Goal: Share content: Share content

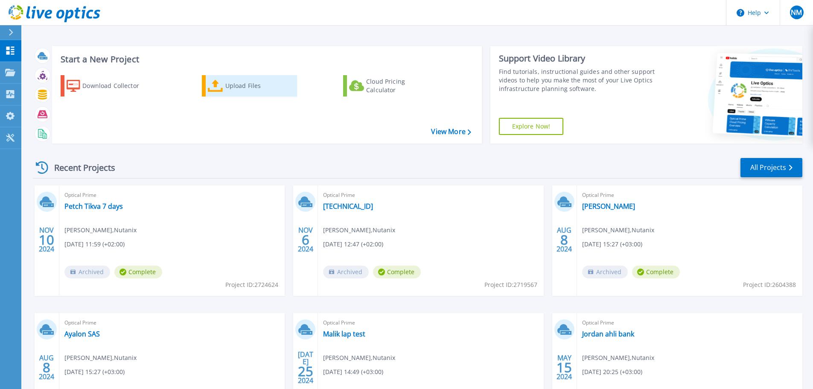
click at [235, 90] on div "Upload Files" at bounding box center [259, 85] width 68 height 17
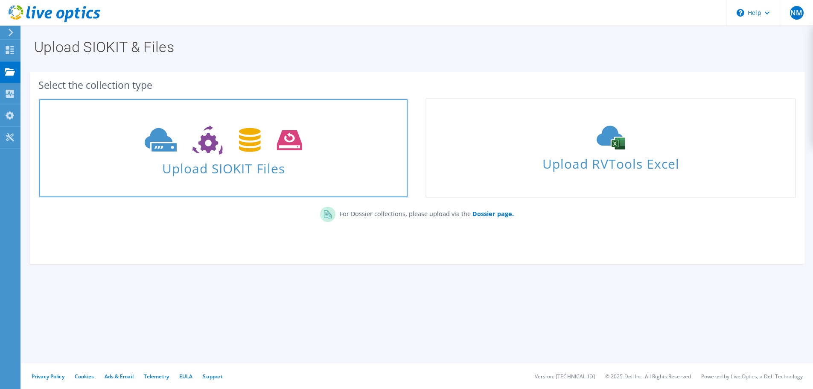
click at [236, 168] on span "Upload SIOKIT Files" at bounding box center [223, 166] width 368 height 18
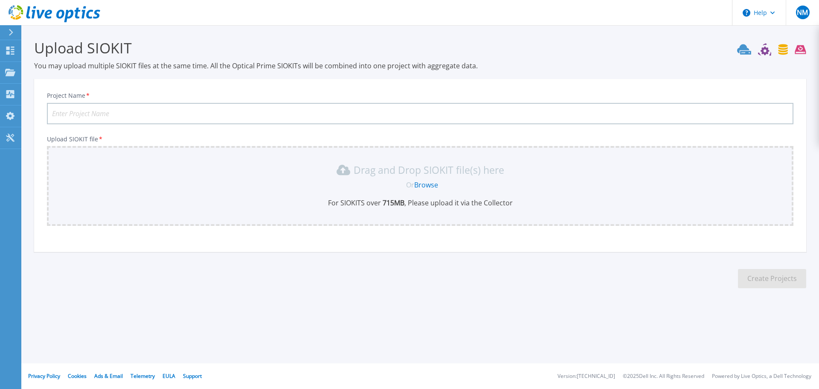
click at [134, 113] on input "Project Name *" at bounding box center [420, 113] width 747 height 21
type input "Clalit SHOSH desktop"
click at [427, 183] on link "Browse" at bounding box center [426, 184] width 24 height 9
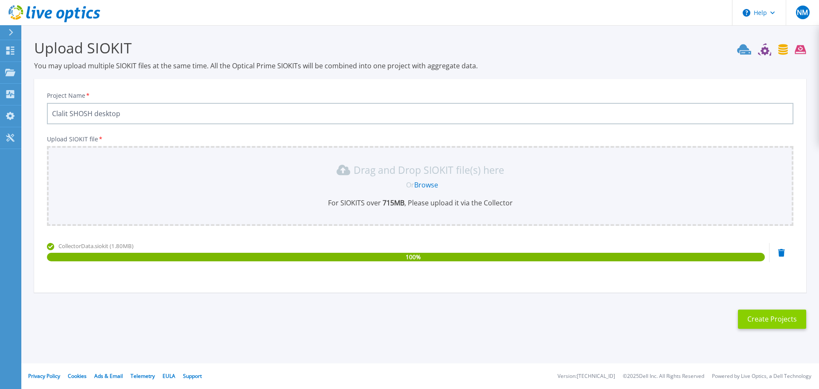
click at [776, 314] on button "Create Projects" at bounding box center [772, 318] width 68 height 19
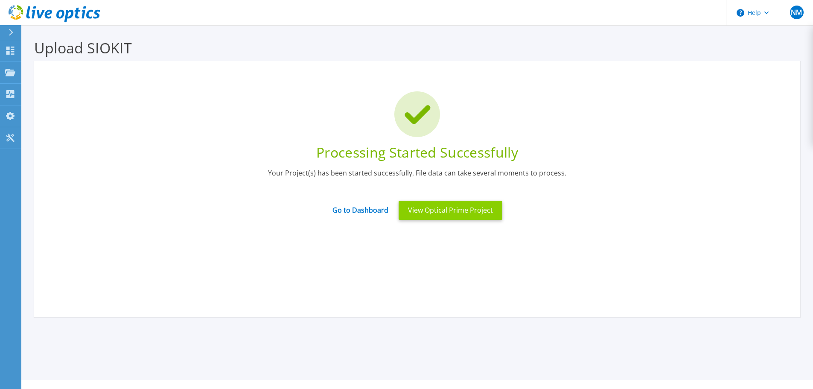
click at [448, 208] on button "View Optical Prime Project" at bounding box center [450, 210] width 104 height 19
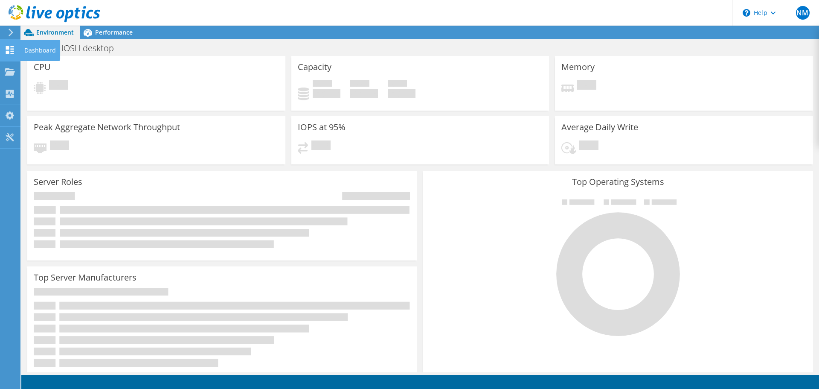
click at [39, 50] on div "Dashboard" at bounding box center [40, 50] width 40 height 21
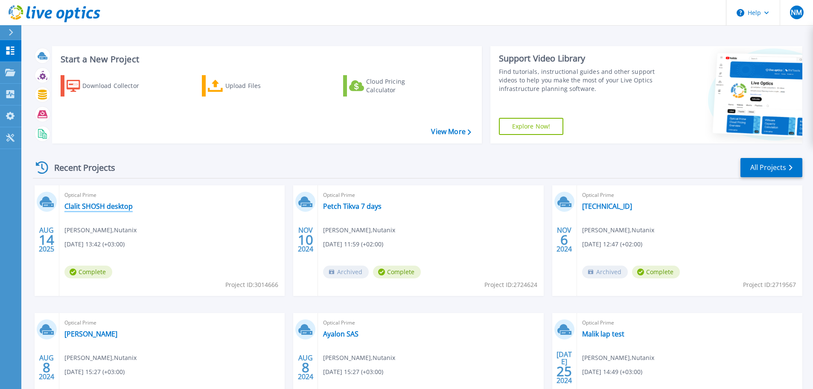
click at [120, 206] on link "Clalit SHOSH desktop" at bounding box center [98, 206] width 68 height 9
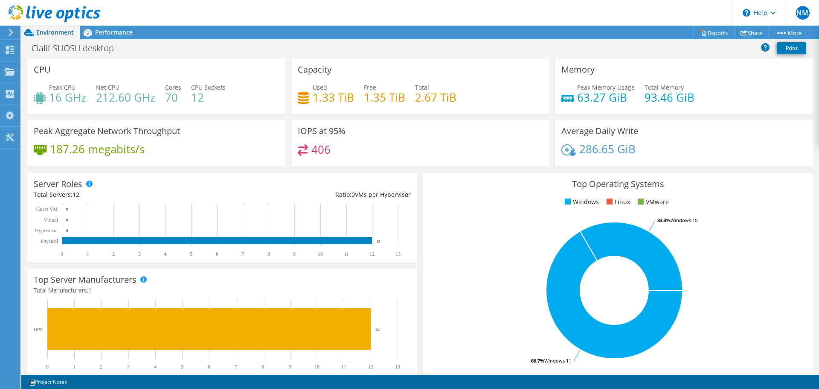
scroll to position [85, 0]
click at [717, 29] on link "Reports" at bounding box center [714, 32] width 41 height 13
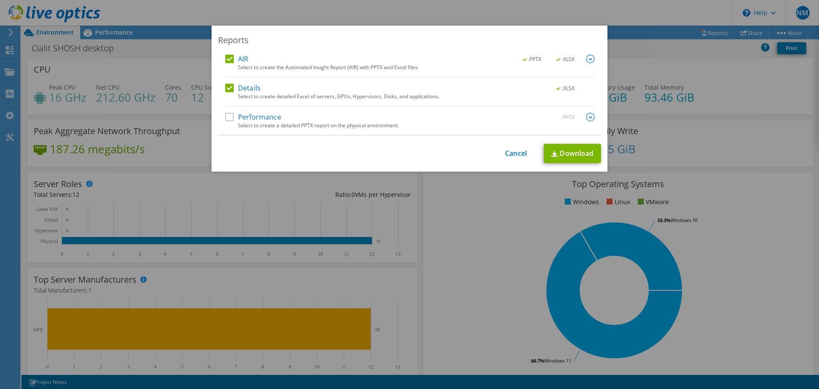
click at [225, 117] on label "Performance" at bounding box center [253, 117] width 56 height 9
click at [0, 0] on input "Performance" at bounding box center [0, 0] width 0 height 0
click at [572, 154] on link "Download" at bounding box center [572, 153] width 57 height 19
click at [510, 153] on link "Cancel" at bounding box center [516, 153] width 22 height 8
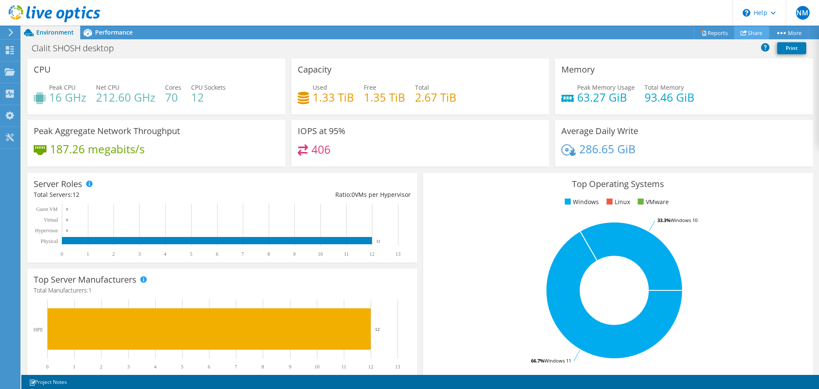
click at [748, 35] on link "Share" at bounding box center [751, 32] width 35 height 13
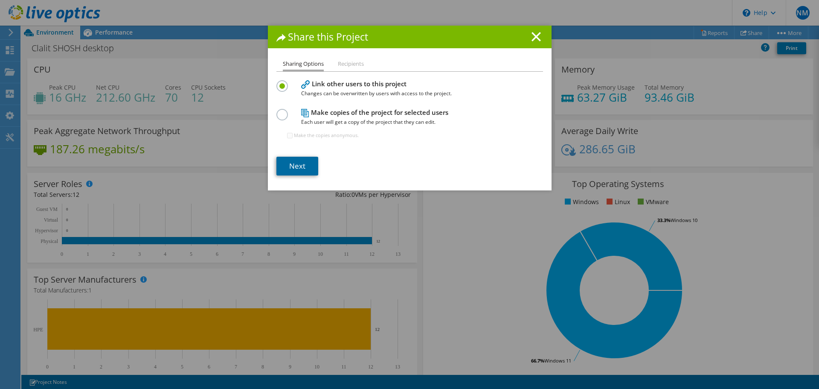
click at [293, 161] on link "Next" at bounding box center [297, 166] width 42 height 19
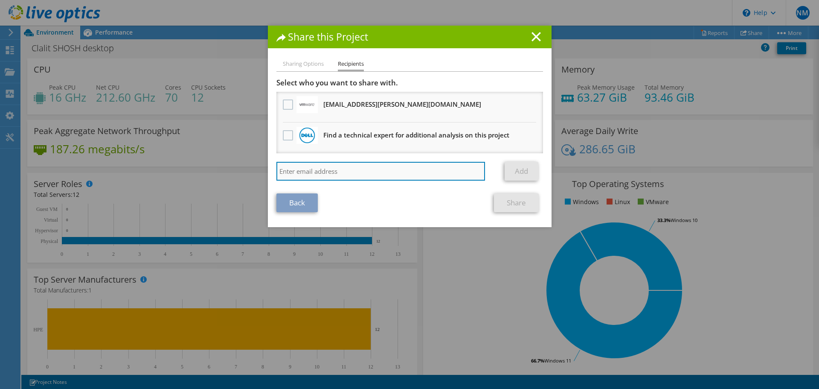
click at [378, 169] on input "search" at bounding box center [380, 171] width 209 height 19
paste input "[EMAIL_ADDRESS][DOMAIN_NAME]"
type input "[EMAIL_ADDRESS][DOMAIN_NAME]"
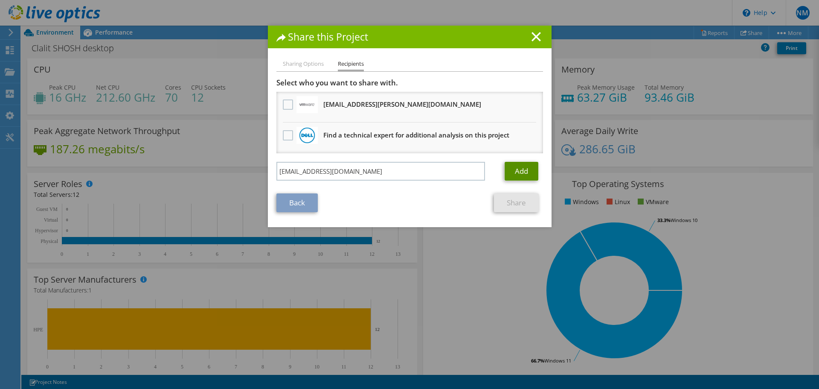
click at [526, 172] on link "Add" at bounding box center [522, 171] width 34 height 19
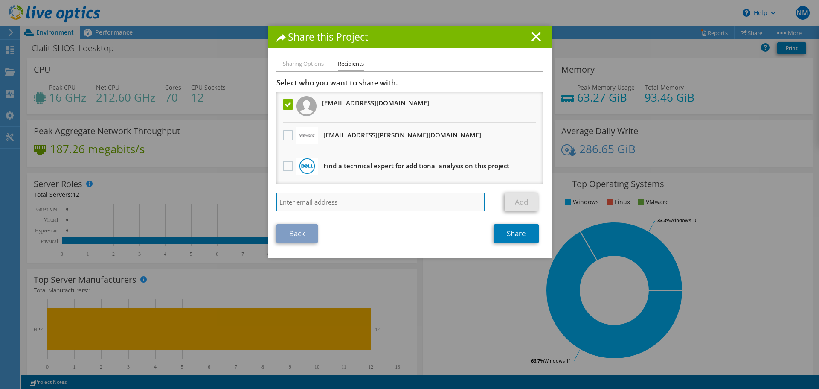
click at [367, 198] on input "search" at bounding box center [380, 201] width 209 height 19
paste input "[EMAIL_ADDRESS][DOMAIN_NAME]"
type input "[EMAIL_ADDRESS][DOMAIN_NAME]"
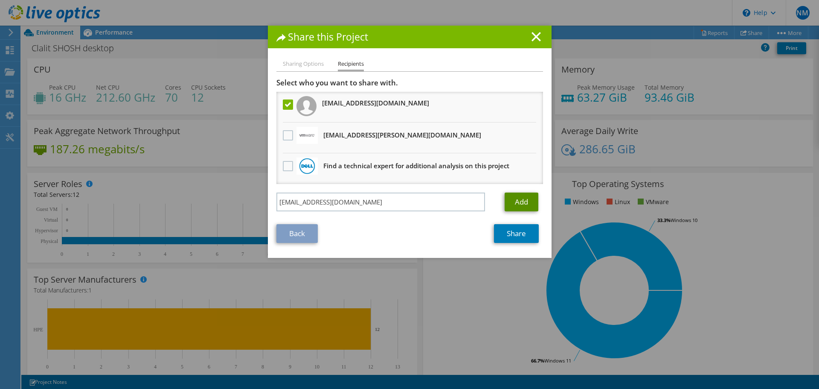
click at [515, 206] on link "Add" at bounding box center [522, 201] width 34 height 19
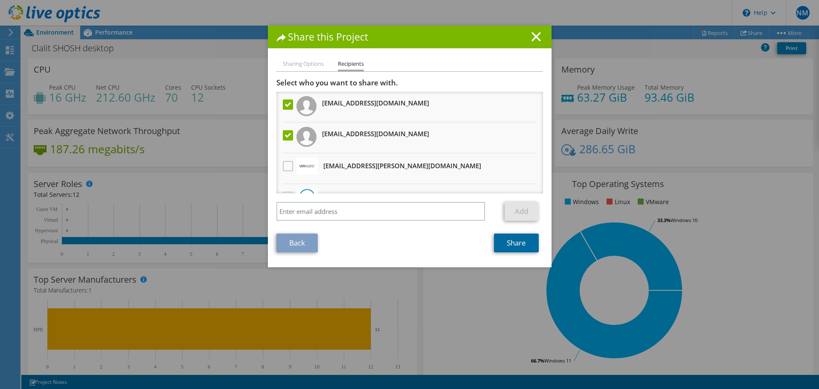
click at [520, 240] on link "Share" at bounding box center [516, 242] width 45 height 19
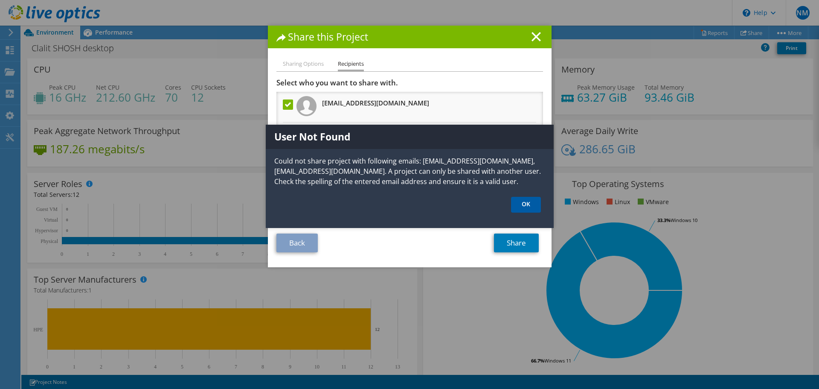
click at [529, 206] on link "OK" at bounding box center [526, 205] width 30 height 16
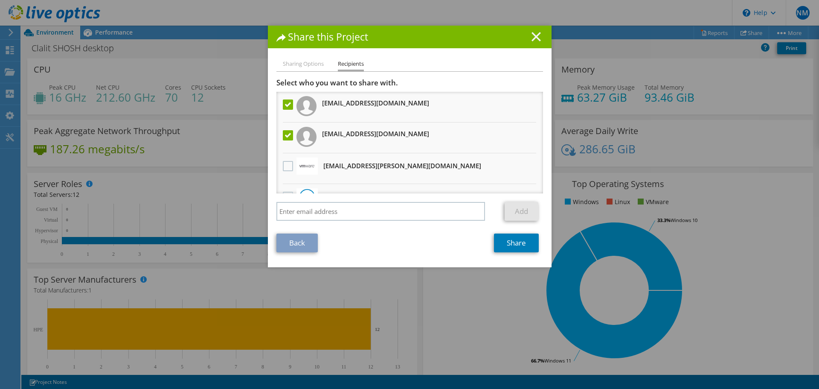
click at [535, 37] on icon at bounding box center [536, 36] width 9 height 9
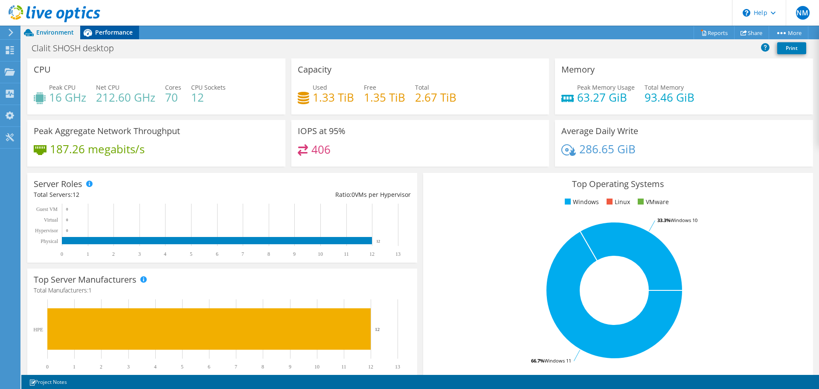
drag, startPoint x: 120, startPoint y: 35, endPoint x: 132, endPoint y: 38, distance: 12.0
click at [120, 35] on span "Performance" at bounding box center [114, 32] width 38 height 8
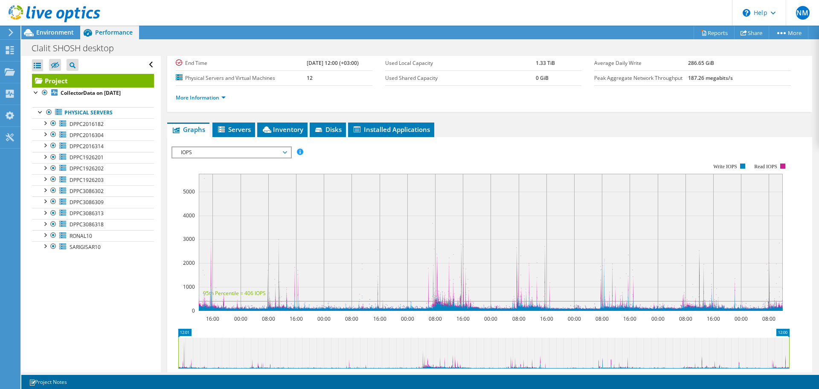
click at [288, 148] on span "IOPS" at bounding box center [231, 152] width 118 height 10
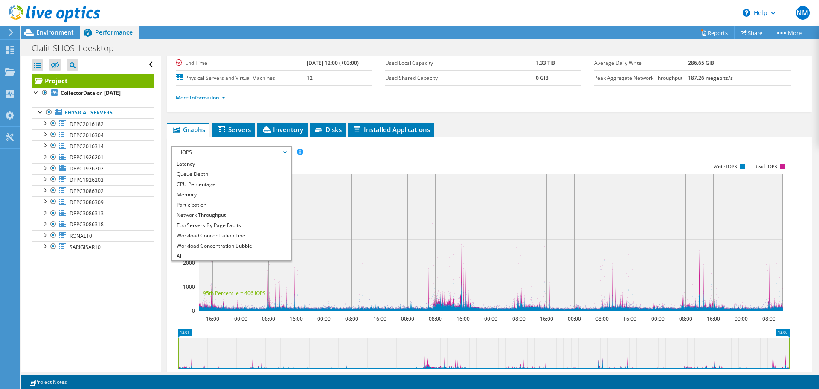
scroll to position [31, 0]
click at [216, 177] on li "Queue Depth" at bounding box center [231, 173] width 118 height 10
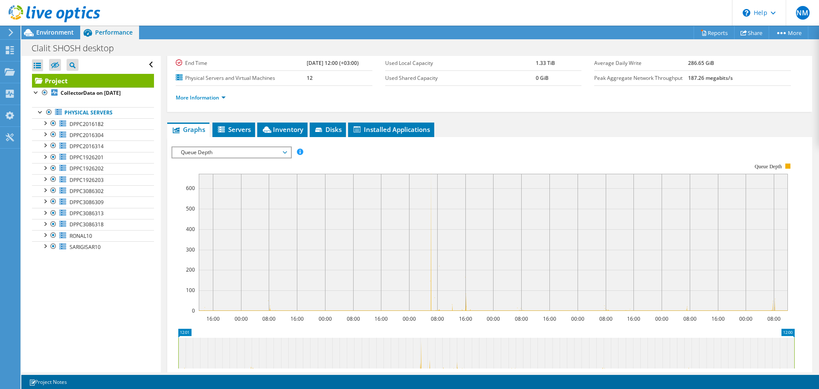
click at [217, 151] on span "Queue Depth" at bounding box center [232, 152] width 110 height 10
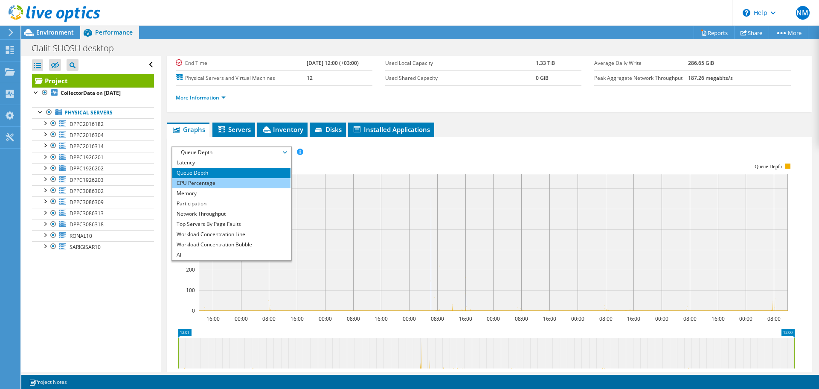
click at [216, 182] on li "CPU Percentage" at bounding box center [231, 183] width 118 height 10
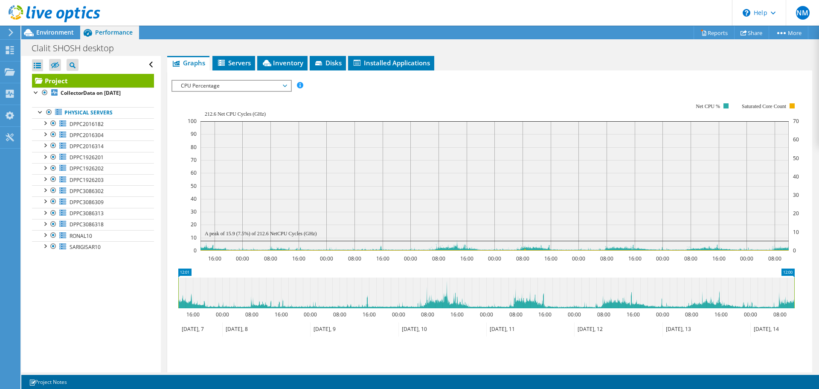
scroll to position [171, 0]
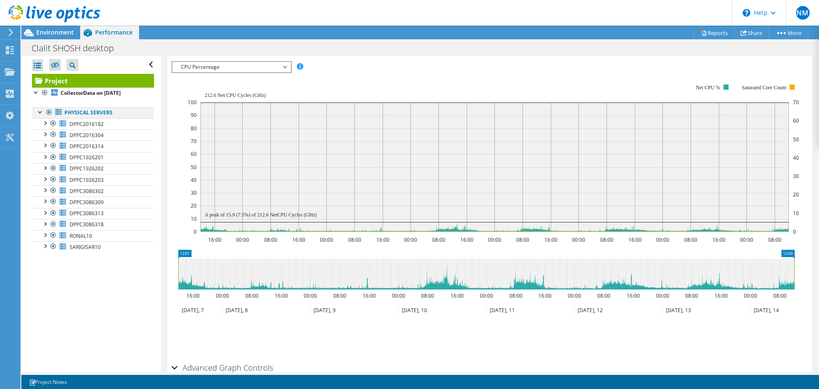
click at [49, 114] on div at bounding box center [49, 112] width 9 height 10
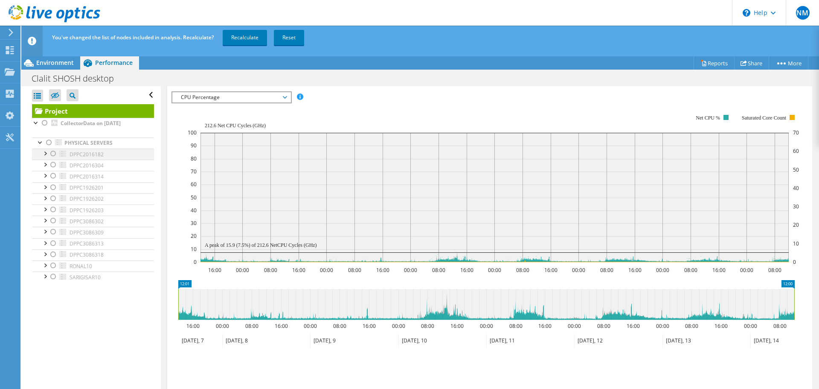
click at [49, 155] on div at bounding box center [53, 153] width 9 height 10
click at [52, 163] on div at bounding box center [53, 165] width 9 height 10
click at [53, 152] on div at bounding box center [53, 153] width 9 height 10
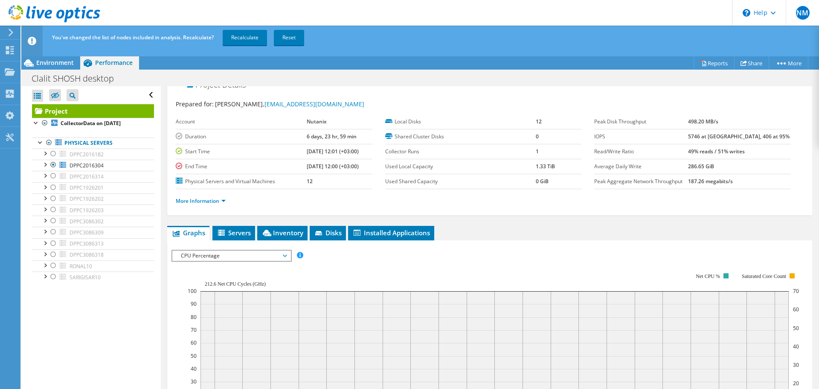
scroll to position [0, 0]
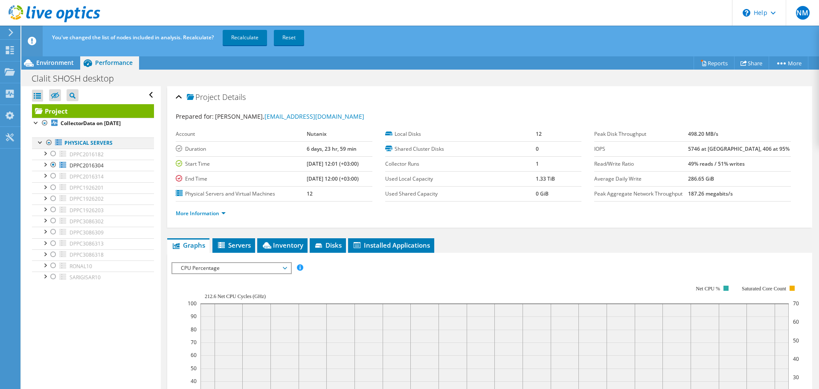
click at [50, 142] on div at bounding box center [49, 142] width 9 height 10
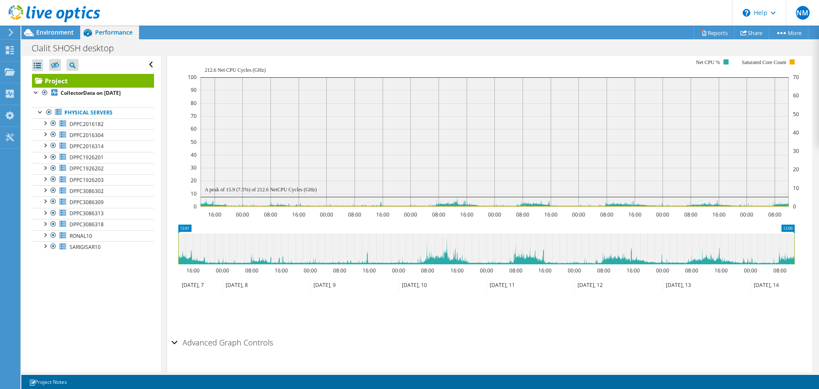
scroll to position [216, 0]
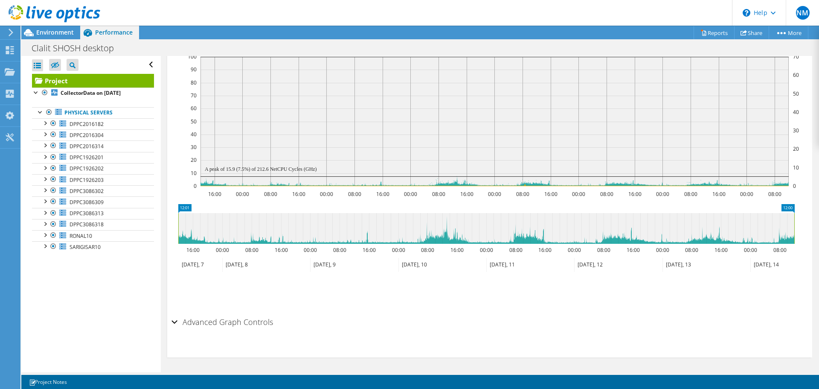
click at [172, 319] on div "Advanced Graph Controls" at bounding box center [490, 322] width 637 height 18
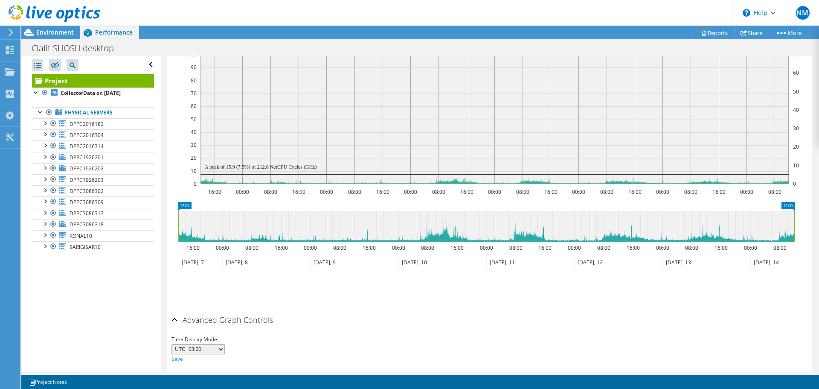
scroll to position [208, 0]
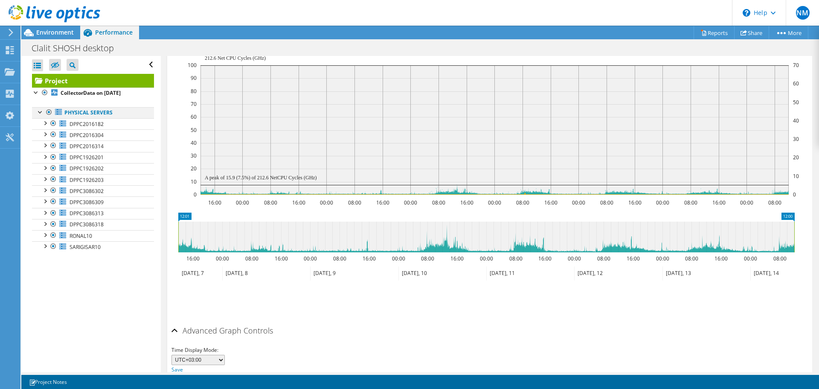
click at [48, 113] on div at bounding box center [49, 112] width 9 height 10
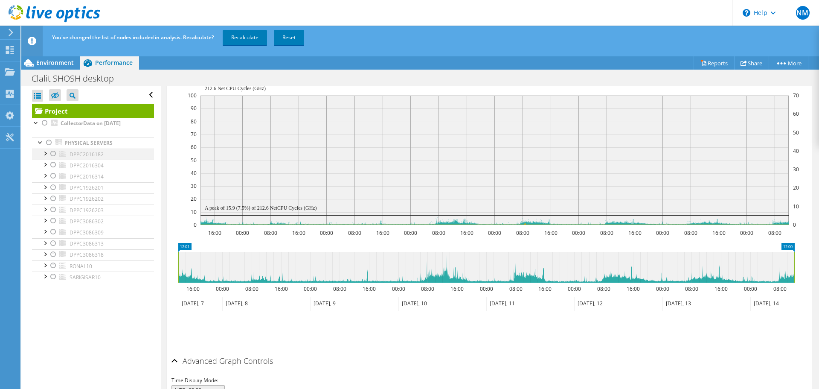
click at [52, 154] on div at bounding box center [53, 153] width 9 height 10
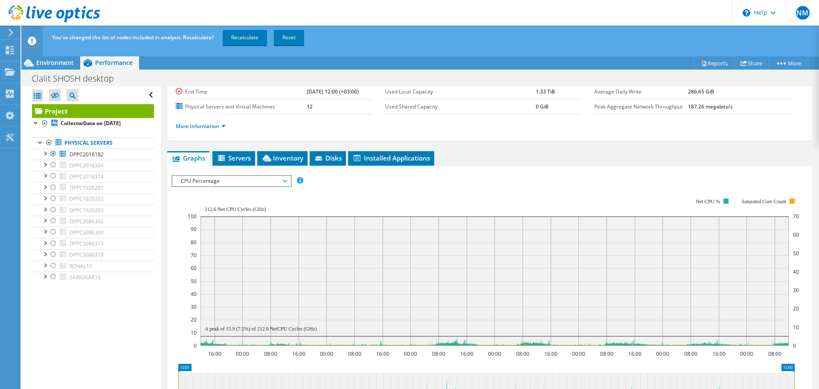
scroll to position [0, 0]
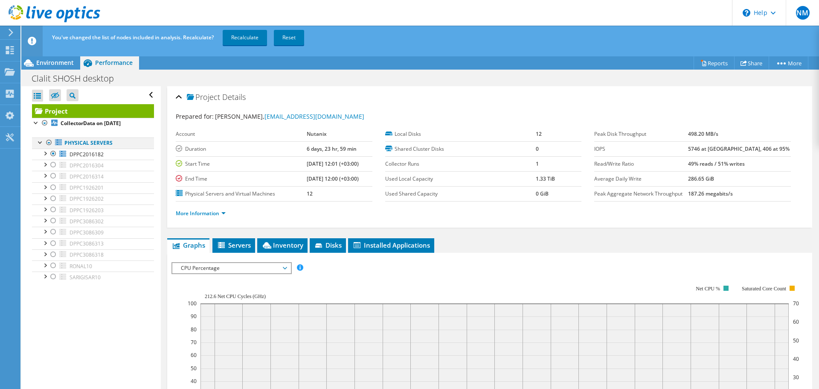
click at [50, 143] on div at bounding box center [49, 142] width 9 height 10
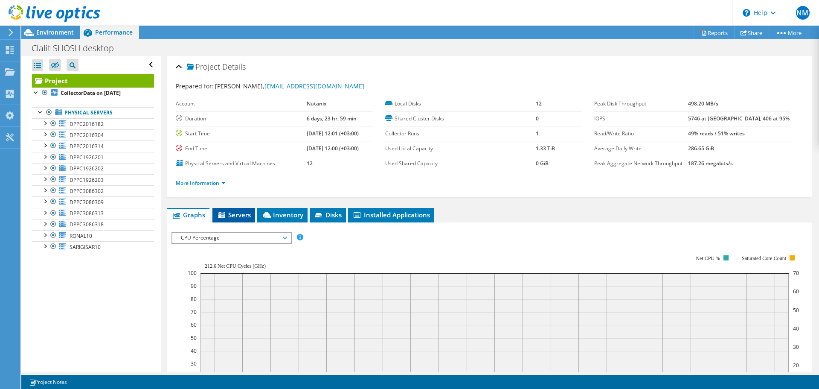
click at [226, 209] on li "Servers" at bounding box center [233, 215] width 43 height 15
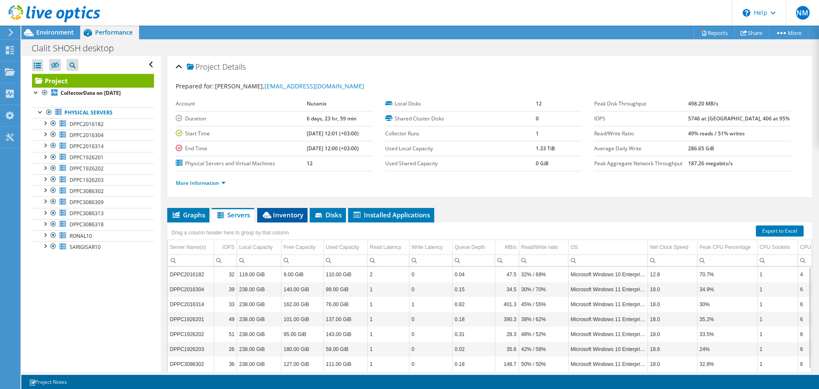
click at [270, 215] on icon at bounding box center [267, 215] width 9 height 6
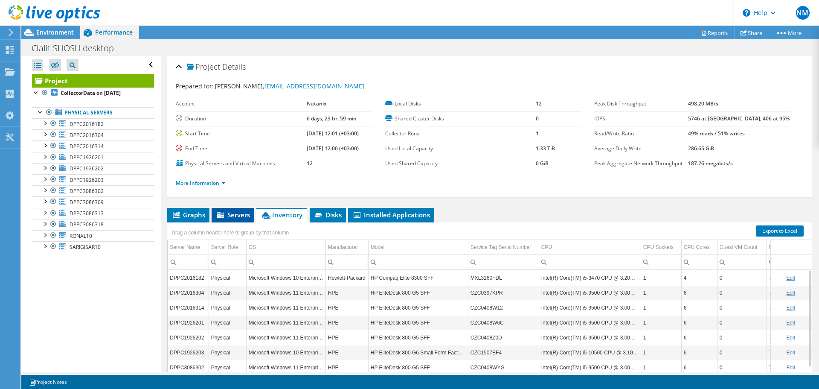
click at [234, 212] on span "Servers" at bounding box center [233, 214] width 34 height 9
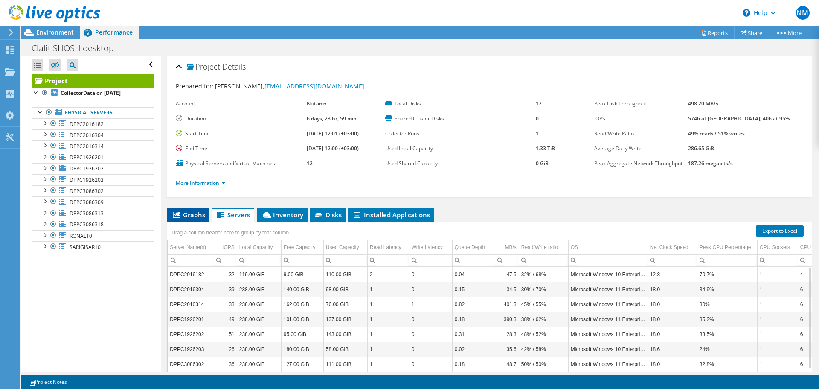
click at [183, 212] on span "Graphs" at bounding box center [189, 214] width 34 height 9
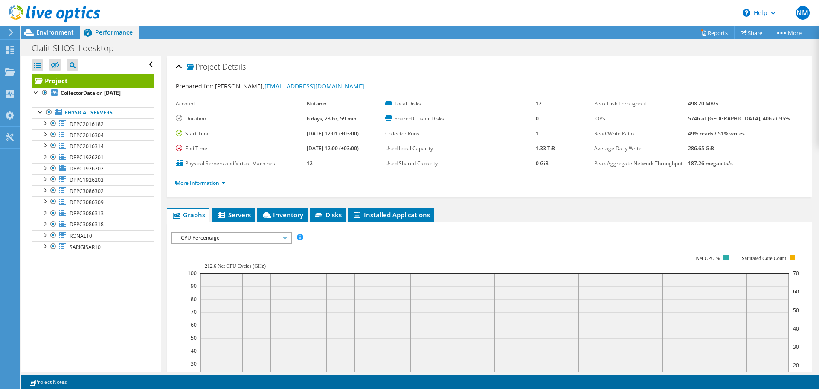
drag, startPoint x: 222, startPoint y: 182, endPoint x: 230, endPoint y: 182, distance: 7.7
click at [222, 182] on link "More Information" at bounding box center [201, 182] width 50 height 7
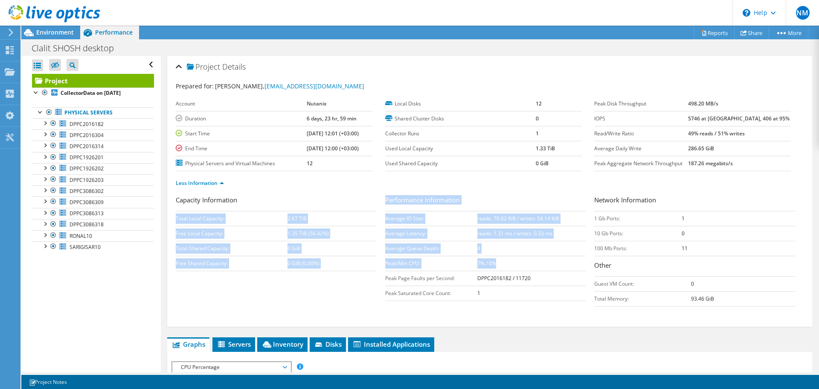
drag, startPoint x: 381, startPoint y: 264, endPoint x: 501, endPoint y: 265, distance: 119.5
click at [501, 265] on div "Capacity Information Total Local Capacity: 2.67 TiB Free Local Capacity: 1.35 T…" at bounding box center [490, 253] width 628 height 116
click at [501, 265] on td "7% / 0%" at bounding box center [531, 263] width 109 height 15
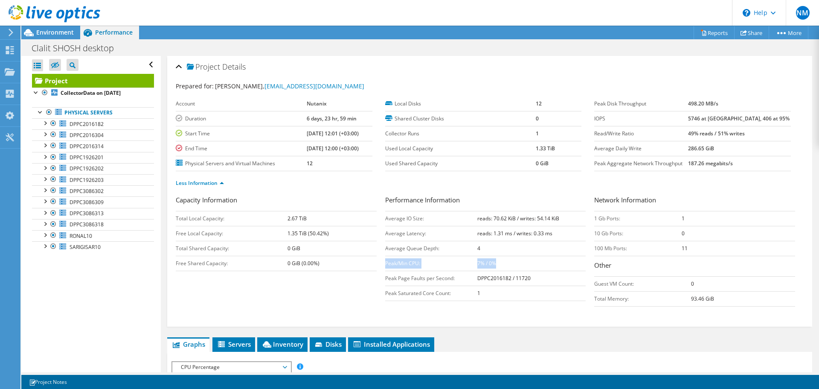
drag, startPoint x: 501, startPoint y: 265, endPoint x: 383, endPoint y: 264, distance: 117.8
click at [385, 264] on tr "Peak/Min CPU: 7% / 0%" at bounding box center [485, 263] width 201 height 15
click at [47, 113] on div at bounding box center [49, 112] width 9 height 10
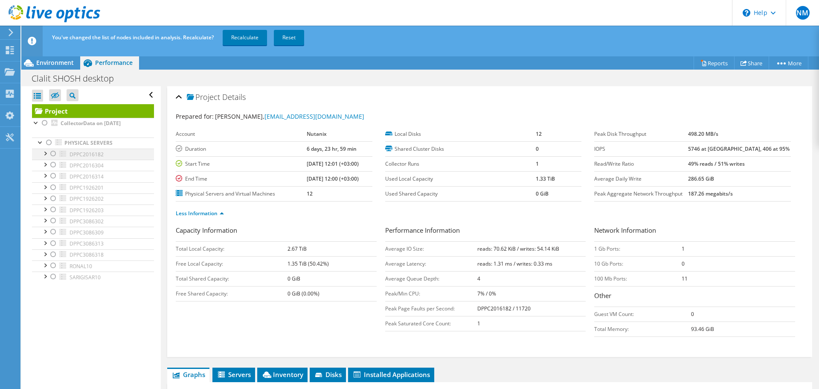
click at [54, 153] on div at bounding box center [53, 153] width 9 height 10
click at [53, 164] on div at bounding box center [53, 165] width 9 height 10
click at [45, 153] on div at bounding box center [45, 152] width 9 height 9
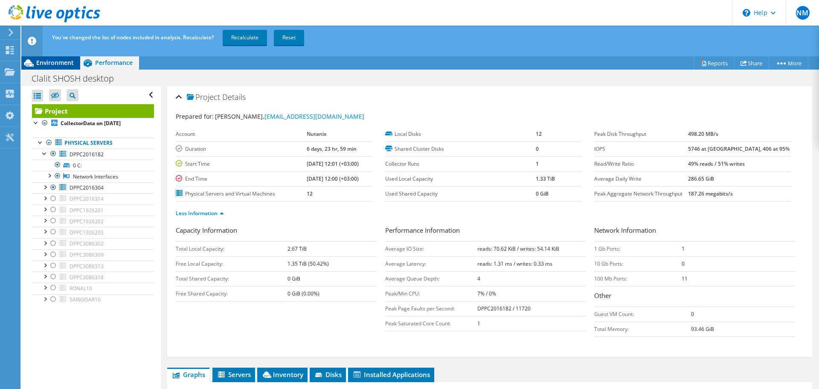
click at [46, 66] on span "Environment" at bounding box center [55, 62] width 38 height 8
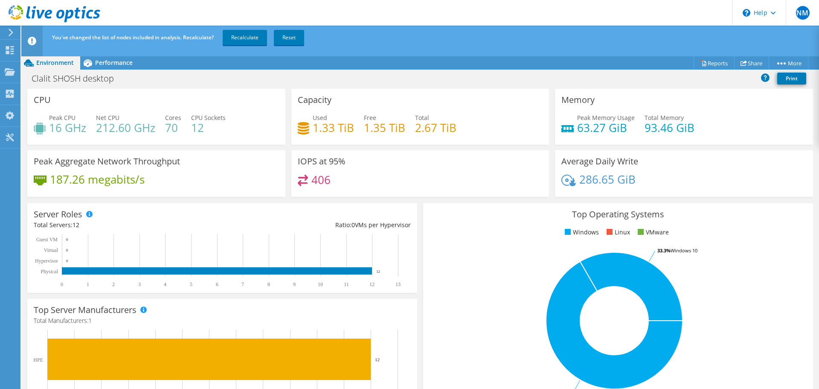
click at [472, 182] on div "406" at bounding box center [420, 183] width 245 height 18
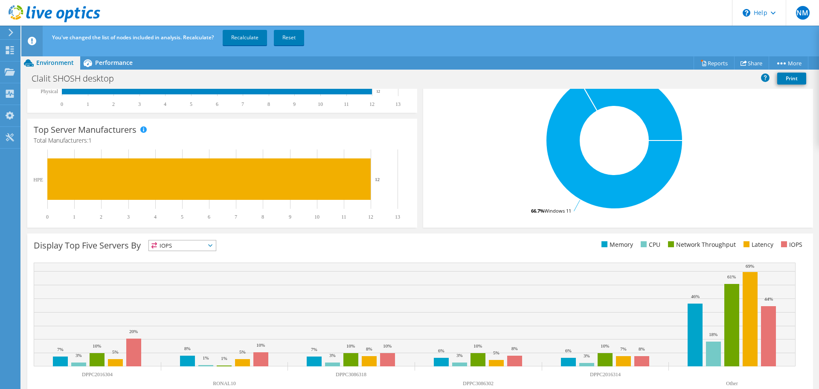
scroll to position [181, 0]
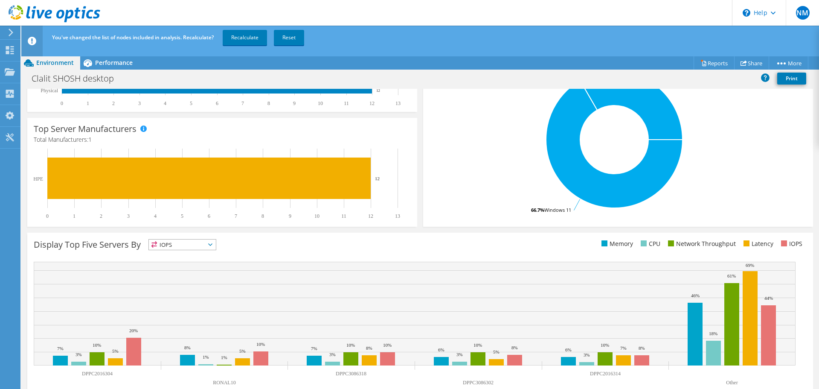
click at [207, 245] on span "IOPS" at bounding box center [182, 244] width 67 height 10
click at [159, 274] on li "CPU" at bounding box center [182, 279] width 67 height 12
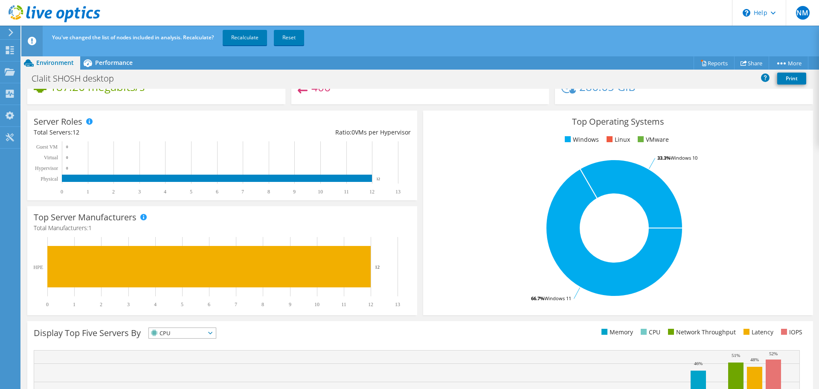
scroll to position [0, 0]
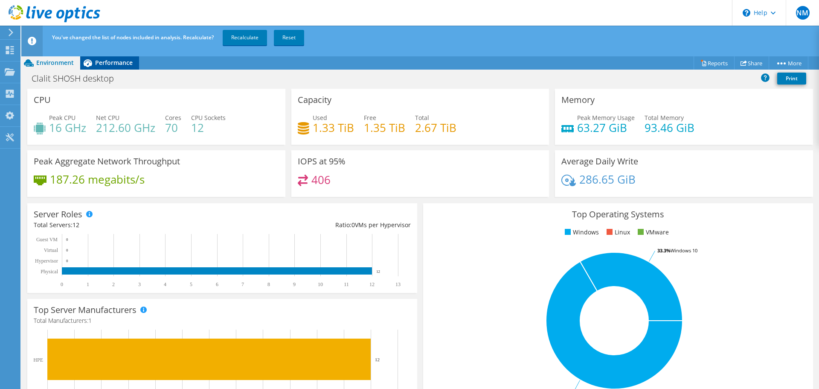
click at [117, 63] on span "Performance" at bounding box center [114, 62] width 38 height 8
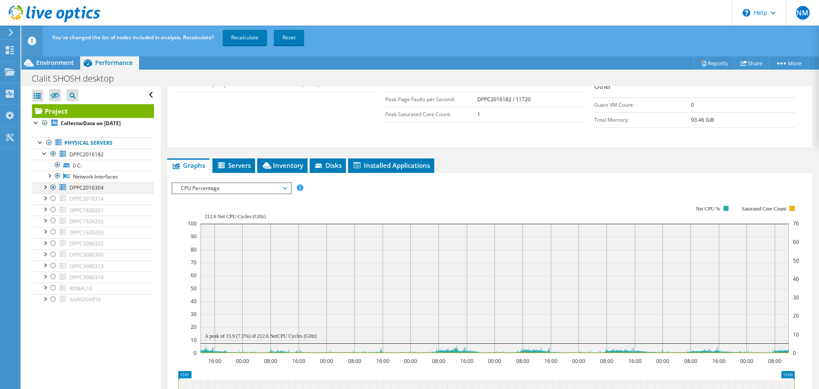
click at [54, 186] on div at bounding box center [53, 187] width 9 height 10
click at [249, 41] on link "Recalculate" at bounding box center [245, 37] width 44 height 15
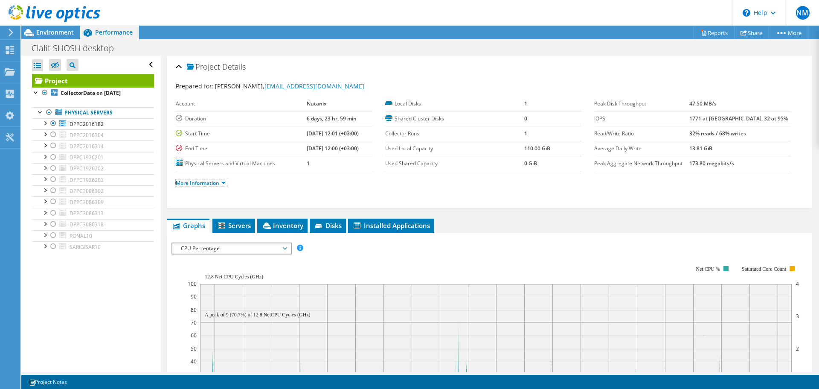
drag, startPoint x: 224, startPoint y: 181, endPoint x: 326, endPoint y: 180, distance: 102.4
click at [224, 181] on link "More Information" at bounding box center [201, 182] width 50 height 7
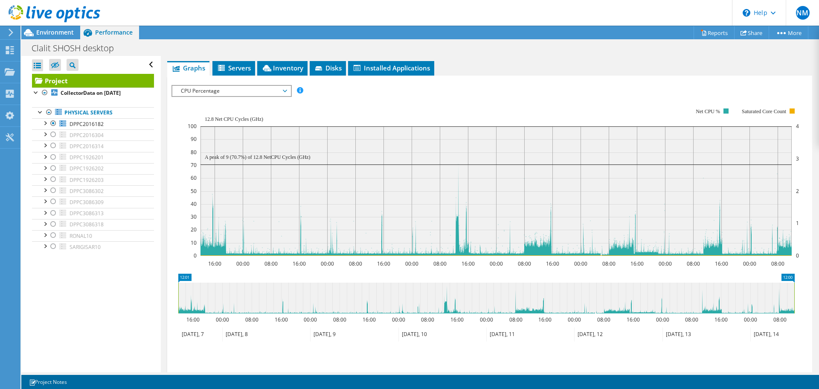
scroll to position [256, 0]
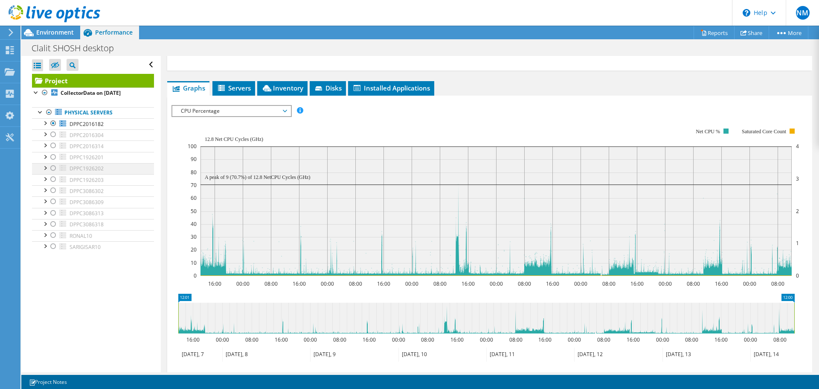
click at [54, 166] on div at bounding box center [53, 168] width 9 height 10
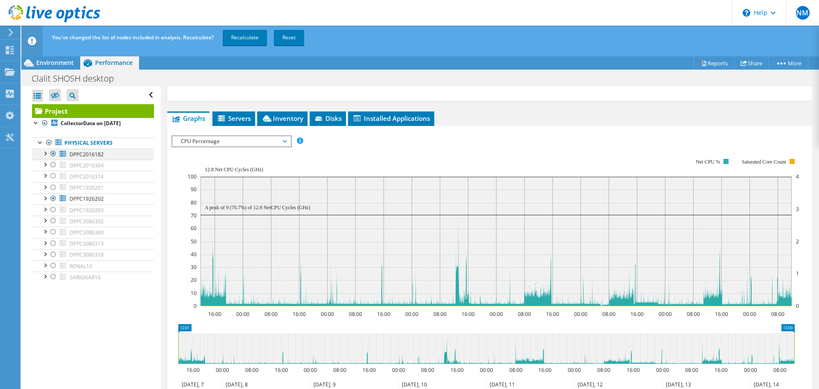
click at [55, 151] on div at bounding box center [53, 153] width 9 height 10
click at [238, 37] on link "Recalculate" at bounding box center [245, 37] width 44 height 15
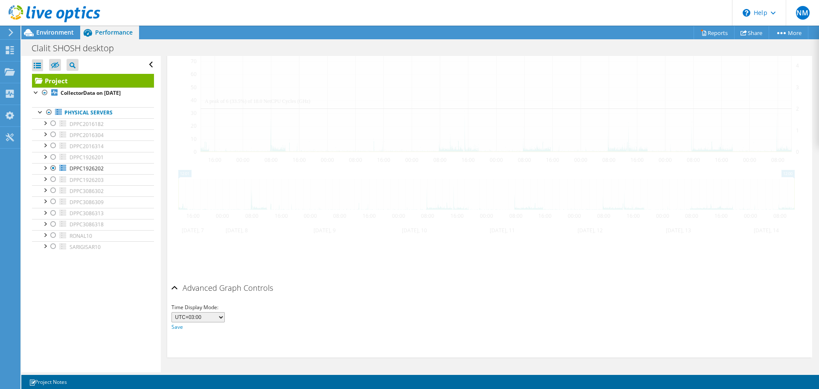
scroll to position [250, 0]
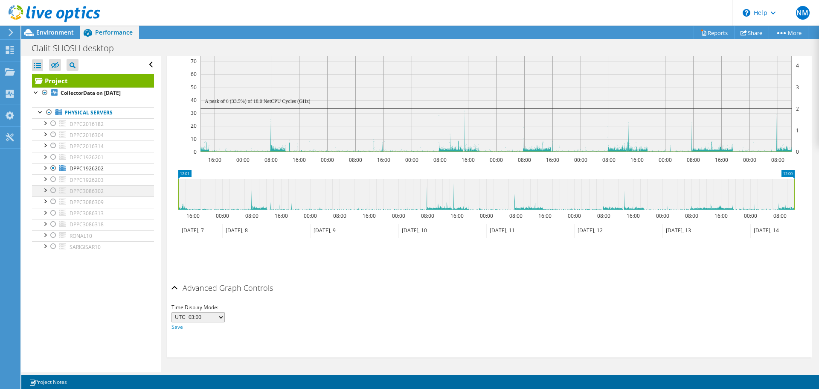
drag, startPoint x: 53, startPoint y: 200, endPoint x: 55, endPoint y: 192, distance: 8.0
click at [53, 200] on div at bounding box center [53, 201] width 9 height 10
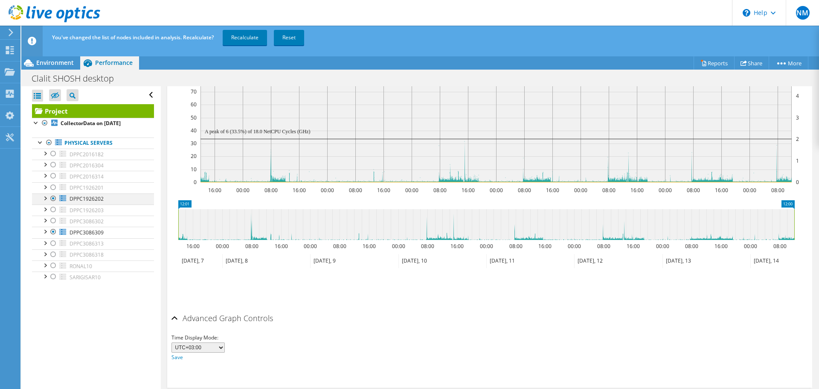
click at [52, 198] on div at bounding box center [53, 198] width 9 height 10
click at [257, 36] on link "Recalculate" at bounding box center [245, 37] width 44 height 15
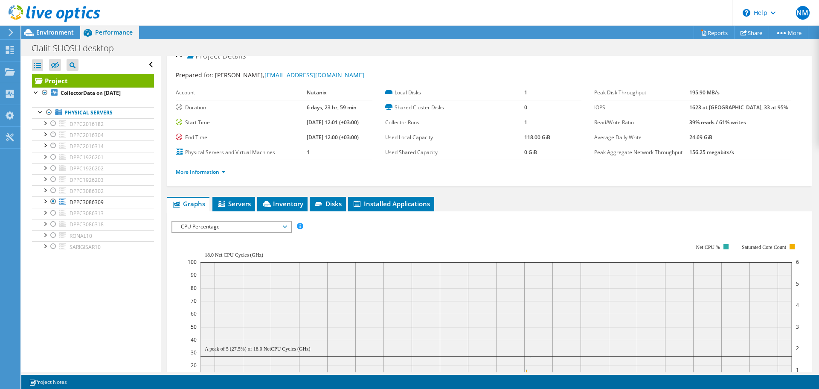
scroll to position [0, 0]
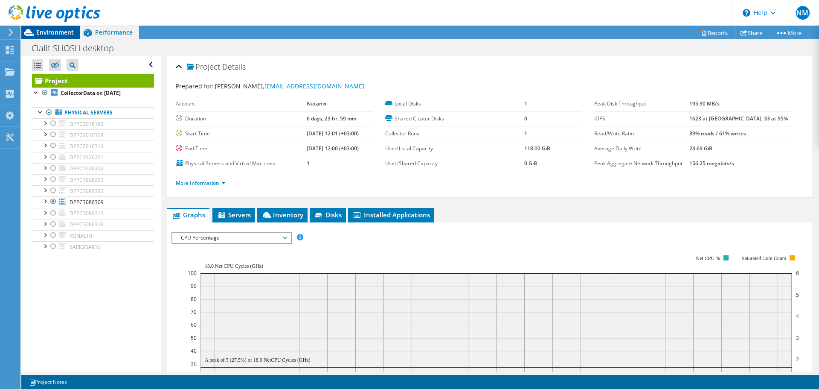
click at [53, 34] on span "Environment" at bounding box center [55, 32] width 38 height 8
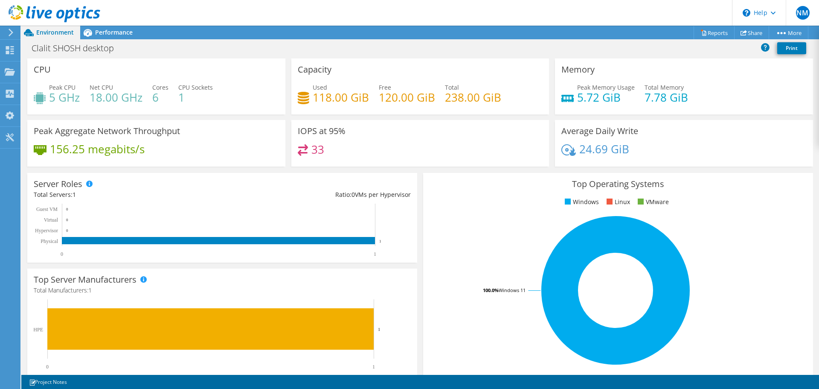
scroll to position [250, 0]
click at [107, 35] on span "Performance" at bounding box center [114, 32] width 38 height 8
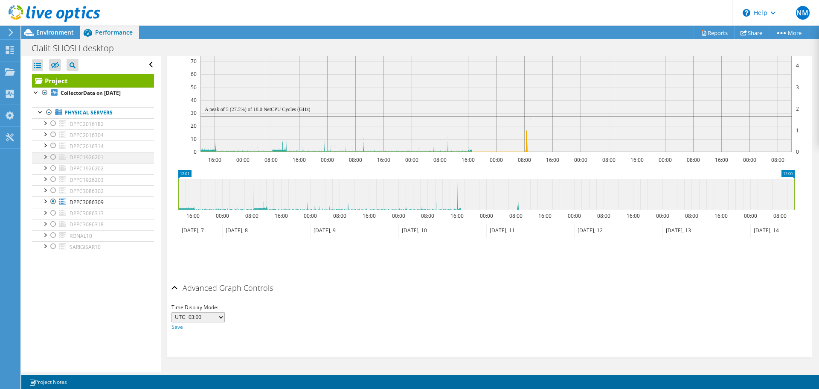
click at [50, 158] on div at bounding box center [53, 157] width 9 height 10
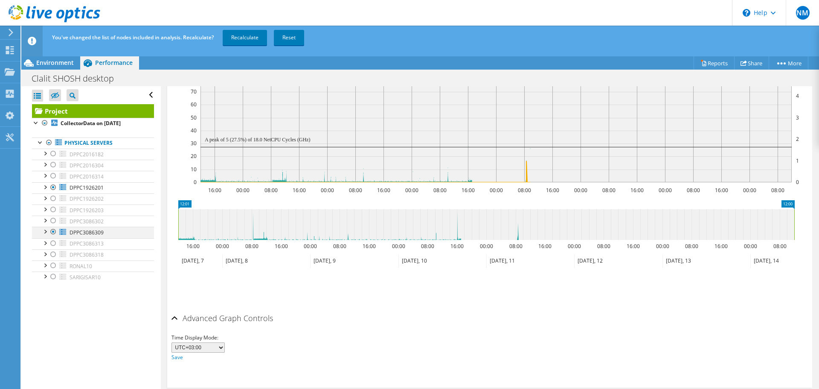
click at [51, 234] on div at bounding box center [53, 232] width 9 height 10
click at [248, 41] on link "Recalculate" at bounding box center [245, 37] width 44 height 15
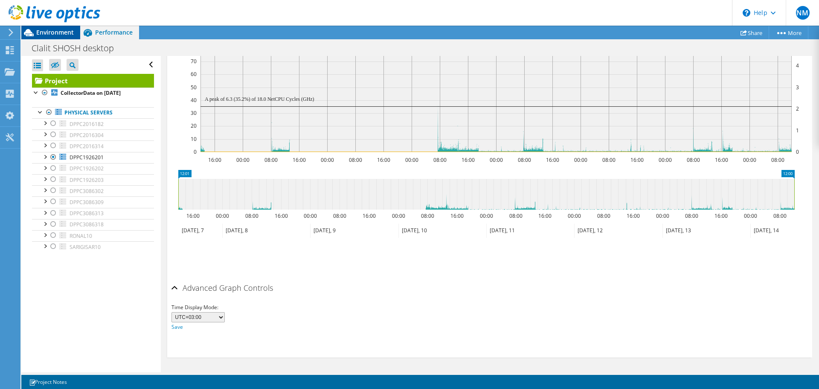
click at [55, 32] on span "Environment" at bounding box center [55, 32] width 38 height 8
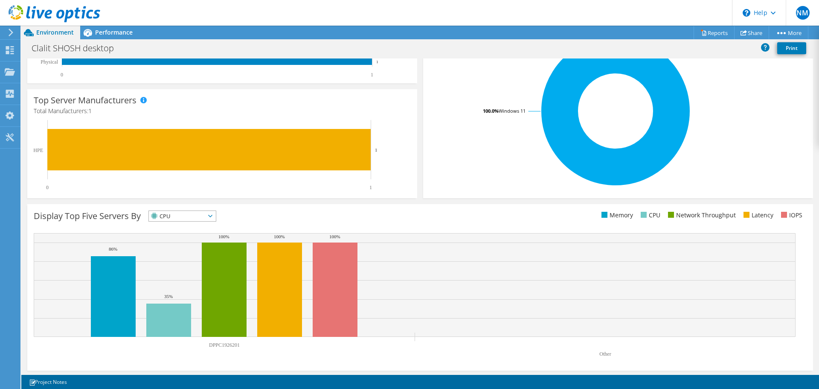
scroll to position [181, 0]
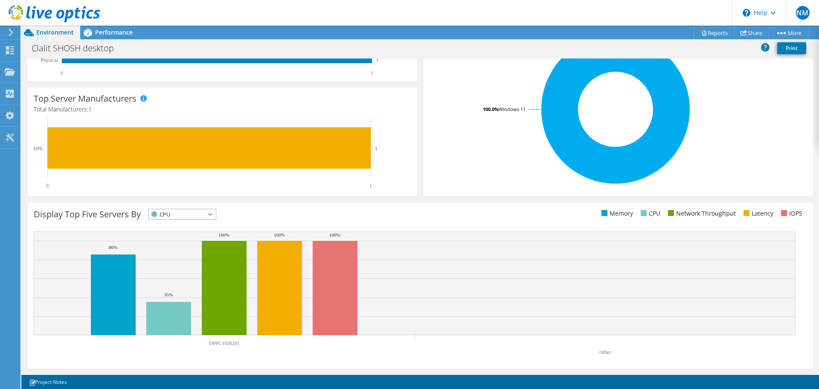
click at [225, 216] on div "Display Top Five Servers By CPU IOPS" at bounding box center [227, 216] width 387 height 14
click at [216, 215] on span "CPU" at bounding box center [182, 214] width 67 height 10
click at [212, 217] on span "CPU" at bounding box center [182, 214] width 67 height 10
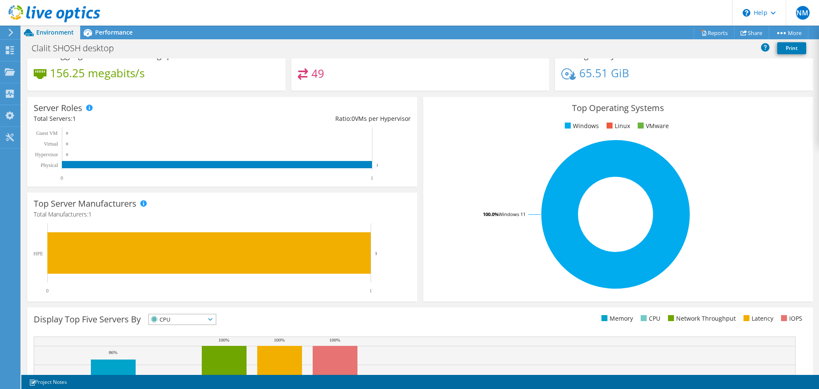
scroll to position [0, 0]
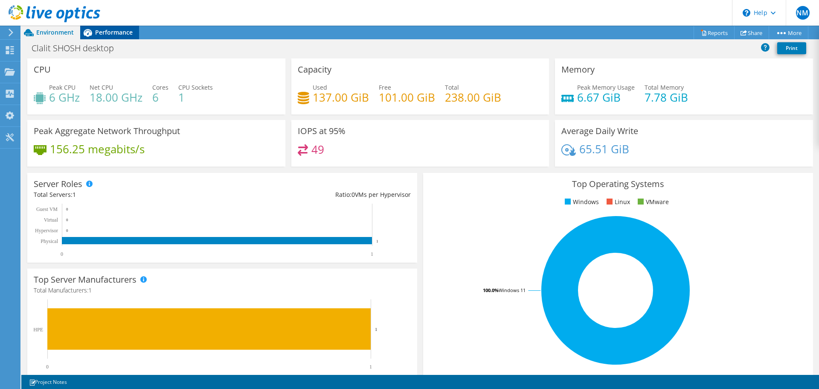
click at [117, 33] on span "Performance" at bounding box center [114, 32] width 38 height 8
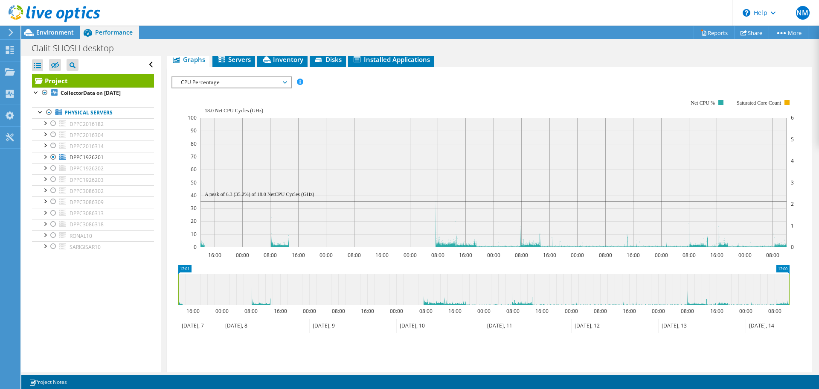
scroll to position [80, 0]
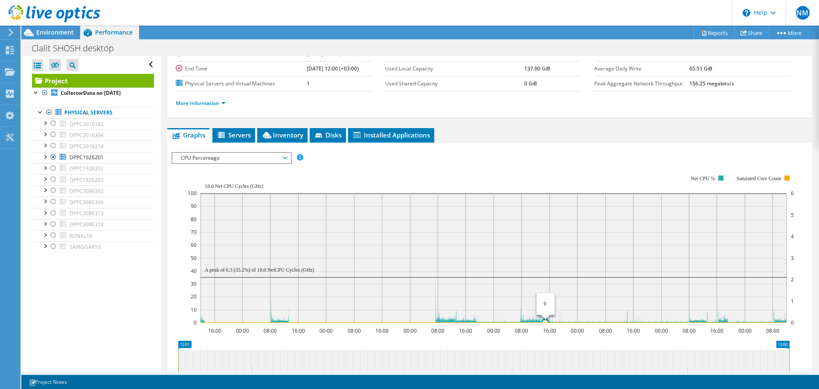
drag, startPoint x: 383, startPoint y: 269, endPoint x: 546, endPoint y: 269, distance: 163.0
click at [546, 269] on rect at bounding box center [494, 257] width 586 height 129
click at [50, 110] on div at bounding box center [49, 112] width 9 height 10
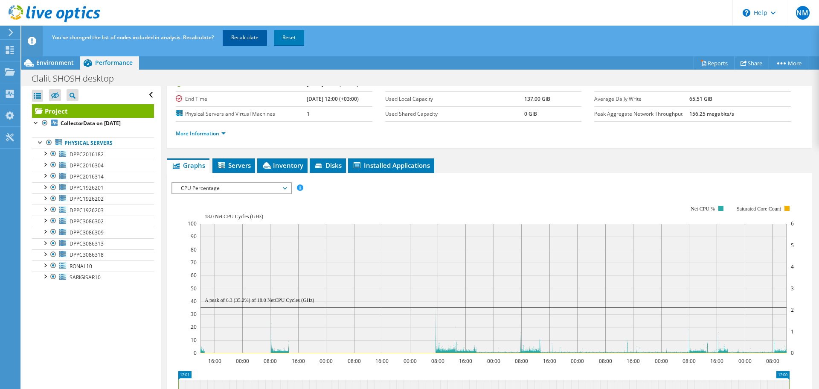
click at [240, 39] on link "Recalculate" at bounding box center [245, 37] width 44 height 15
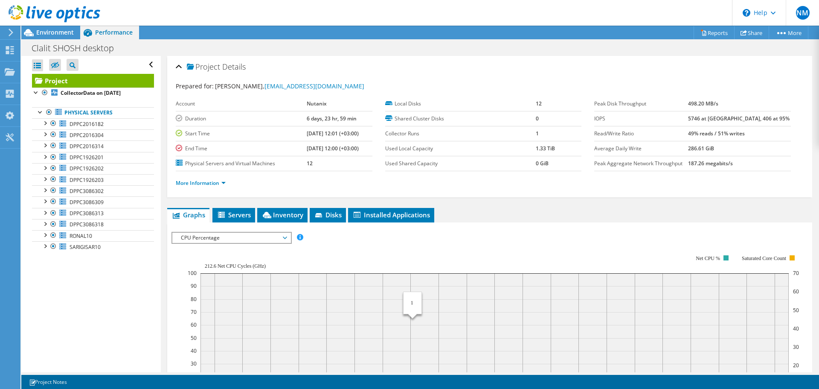
scroll to position [31, 0]
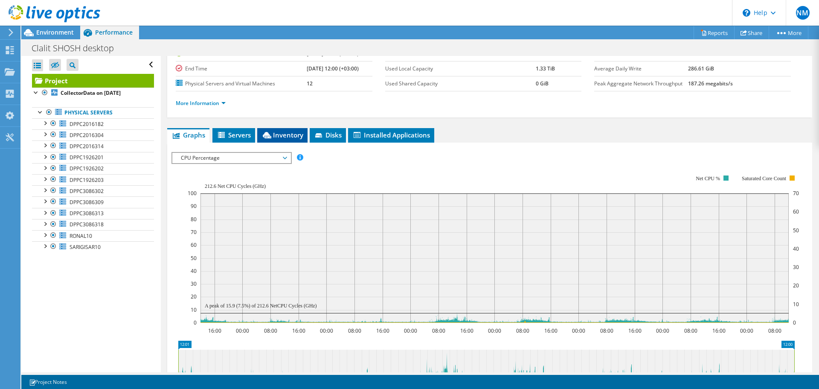
click at [285, 132] on span "Inventory" at bounding box center [283, 135] width 42 height 9
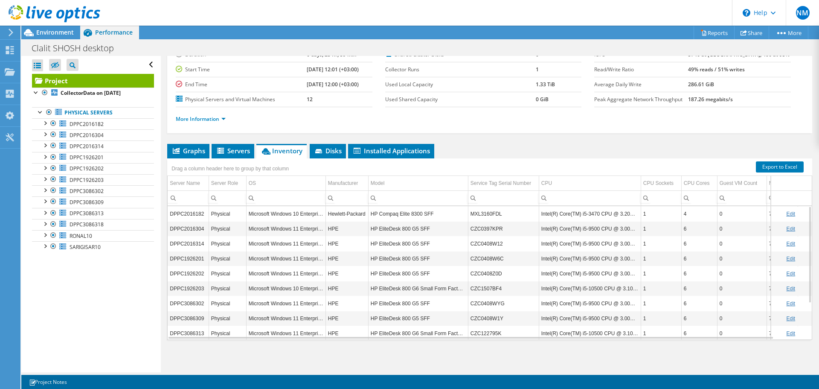
click at [786, 215] on link "Edit" at bounding box center [790, 214] width 9 height 6
click at [633, 153] on ul "Graphs Servers Inventory Hypervisor Disks Cluster Disks Installed Applications" at bounding box center [489, 151] width 645 height 15
click at [398, 149] on span "Installed Applications" at bounding box center [391, 150] width 78 height 9
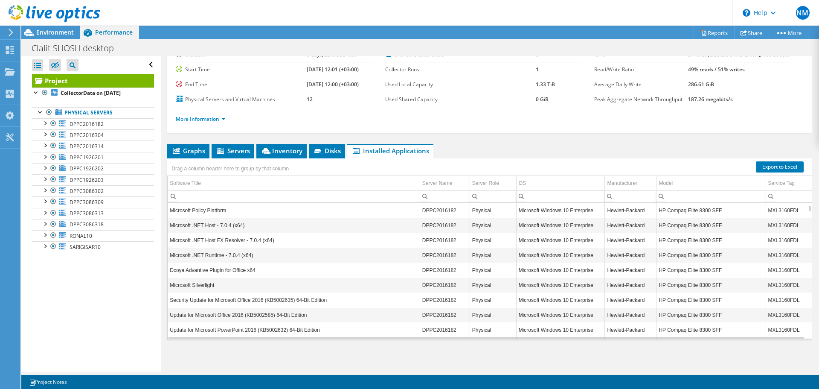
scroll to position [563, 0]
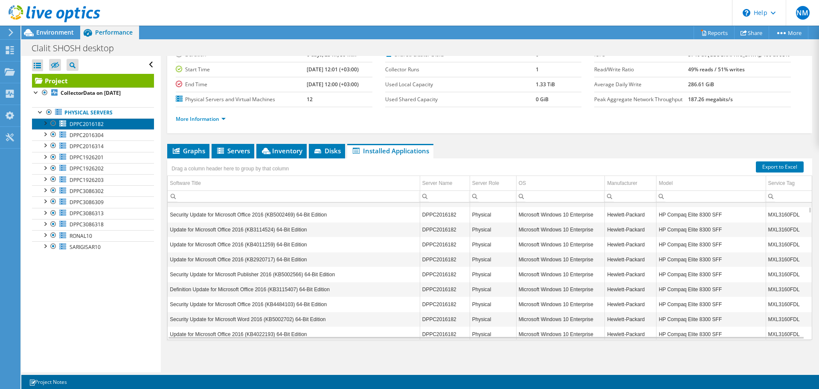
click at [76, 126] on span "DPPC2016182" at bounding box center [87, 123] width 34 height 7
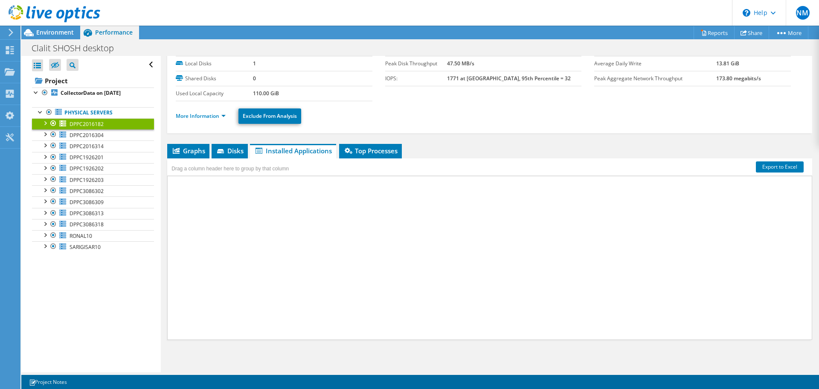
scroll to position [40, 0]
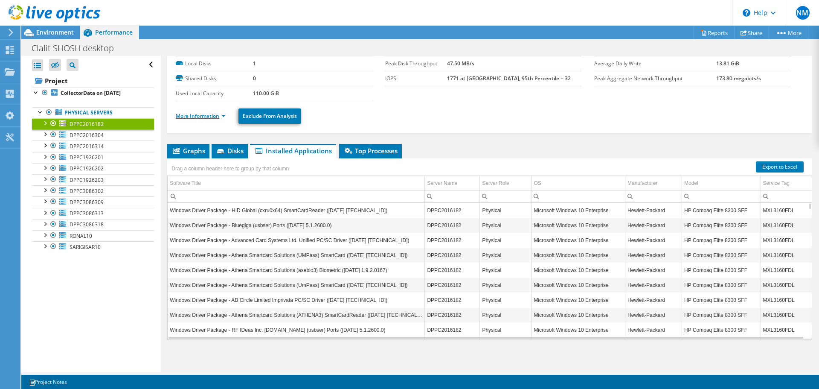
click at [222, 115] on link "More Information" at bounding box center [201, 115] width 50 height 7
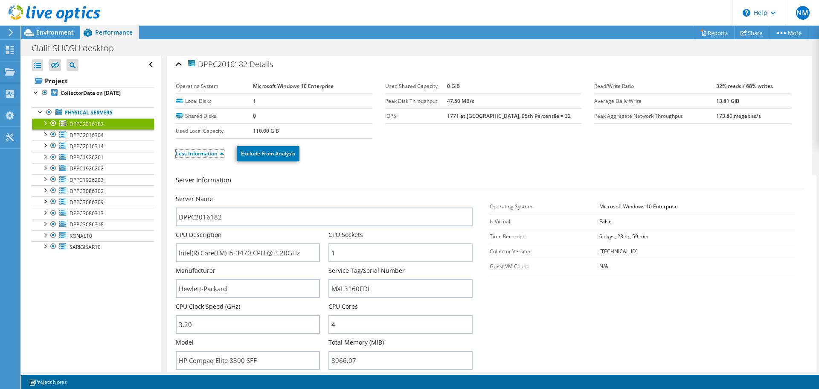
scroll to position [0, 0]
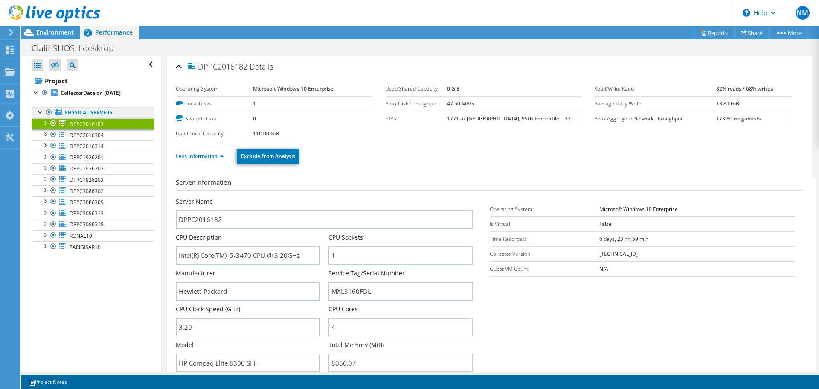
click at [96, 113] on link "Physical Servers" at bounding box center [93, 112] width 122 height 11
click at [105, 93] on b "CollectorData on [DATE]" at bounding box center [91, 92] width 60 height 7
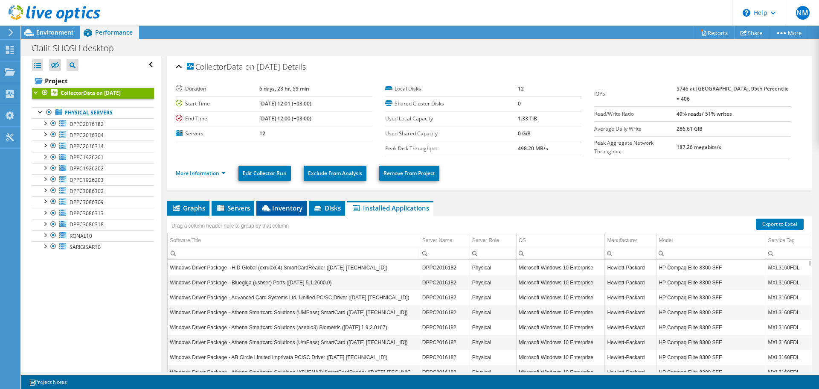
click at [285, 208] on span "Inventory" at bounding box center [282, 208] width 42 height 9
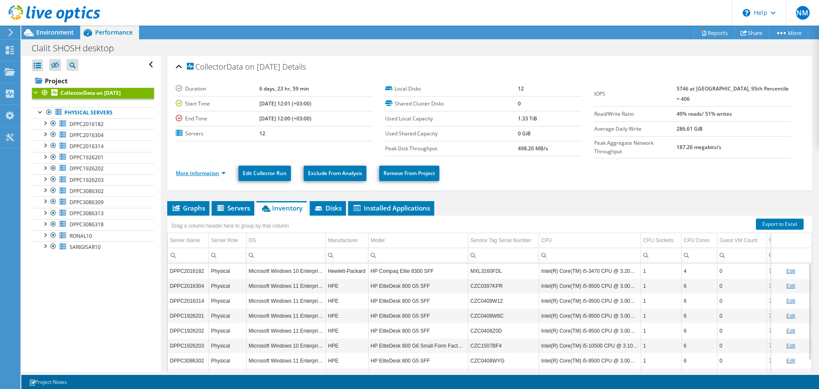
click at [223, 170] on link "More Information" at bounding box center [201, 172] width 50 height 7
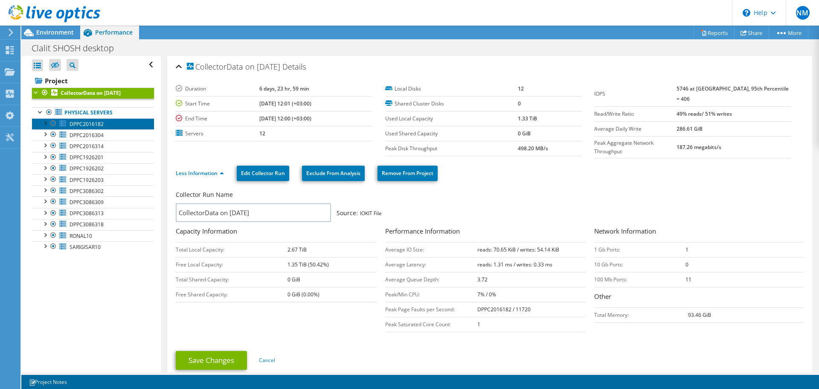
click at [90, 122] on span "DPPC2016182" at bounding box center [87, 123] width 34 height 7
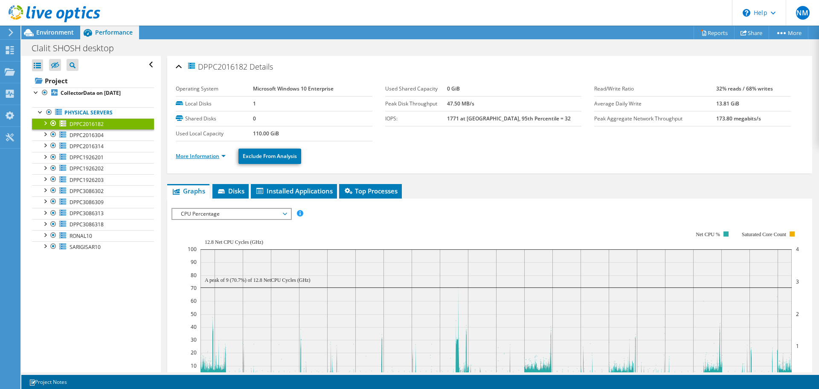
click at [204, 157] on link "More Information" at bounding box center [201, 155] width 50 height 7
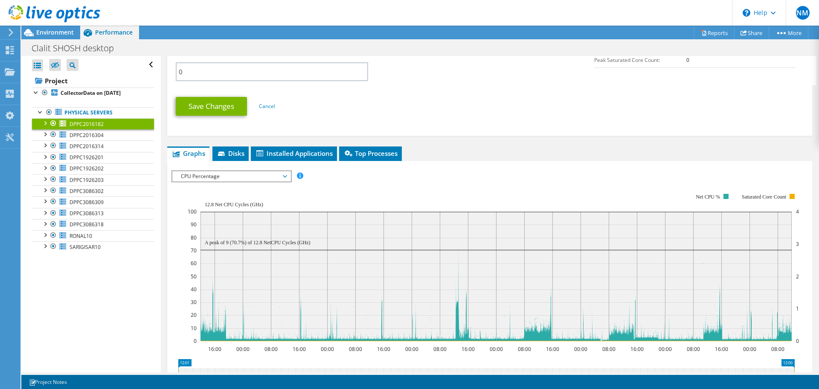
scroll to position [427, 0]
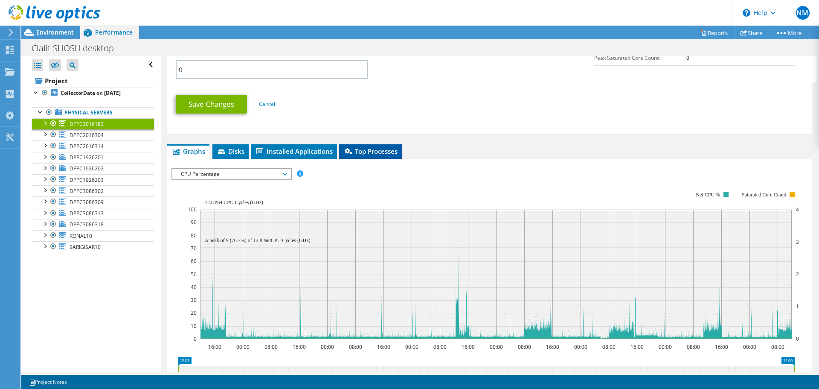
click at [366, 147] on span "Top Processes" at bounding box center [370, 151] width 54 height 9
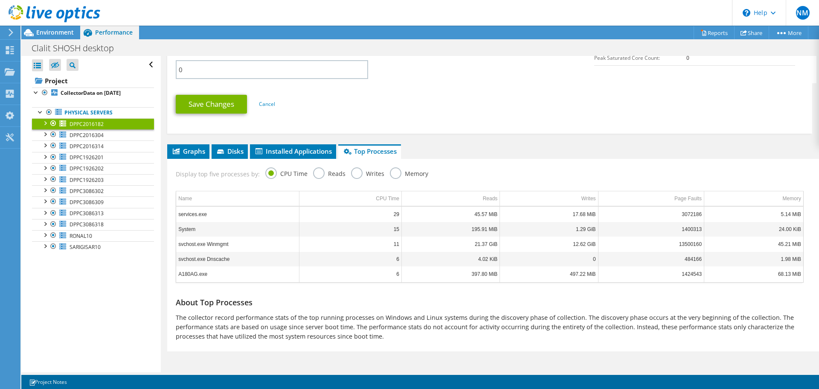
click at [320, 174] on label "Reads" at bounding box center [329, 172] width 32 height 11
click at [0, 0] on input "Reads" at bounding box center [0, 0] width 0 height 0
click at [351, 173] on label "Writes" at bounding box center [367, 172] width 33 height 11
click at [0, 0] on input "Writes" at bounding box center [0, 0] width 0 height 0
click at [268, 173] on label "CPU Time" at bounding box center [286, 172] width 42 height 11
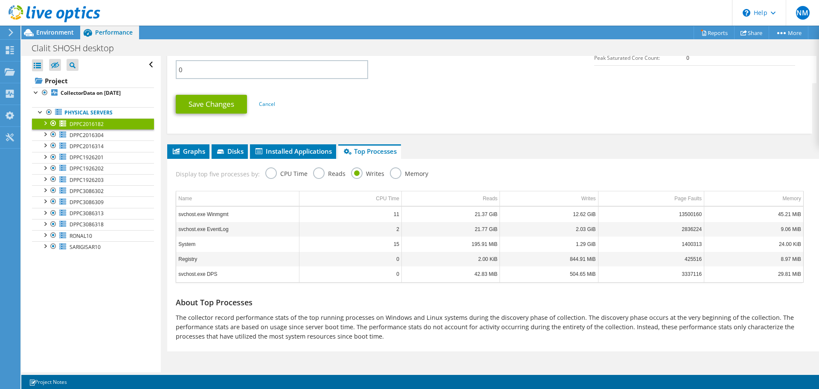
click at [0, 0] on input "CPU Time" at bounding box center [0, 0] width 0 height 0
click at [231, 146] on li "Disks" at bounding box center [230, 151] width 36 height 15
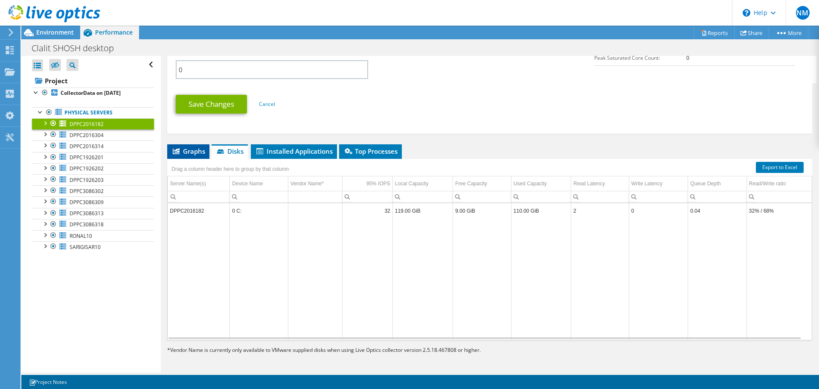
click at [180, 148] on icon at bounding box center [176, 151] width 7 height 6
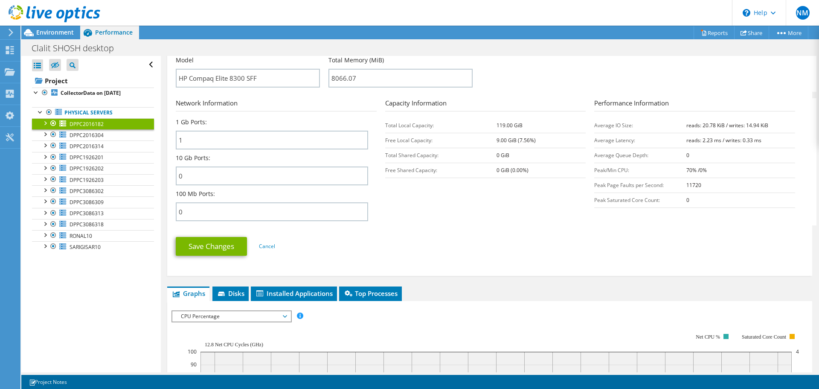
scroll to position [299, 0]
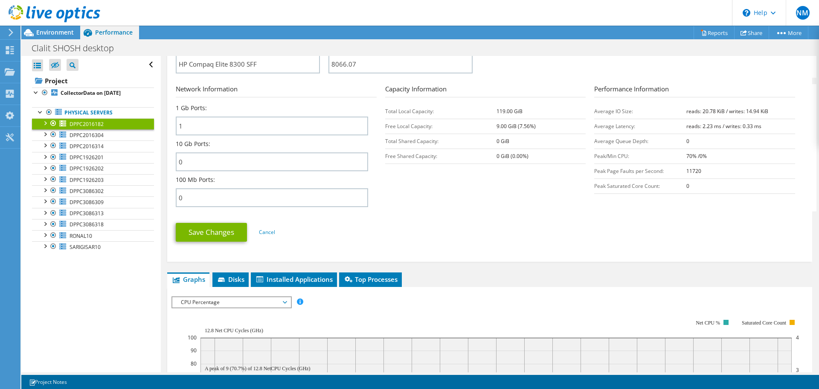
click at [106, 321] on div "Open All Close All Hide Excluded Nodes Project Tree Filter" at bounding box center [90, 214] width 139 height 316
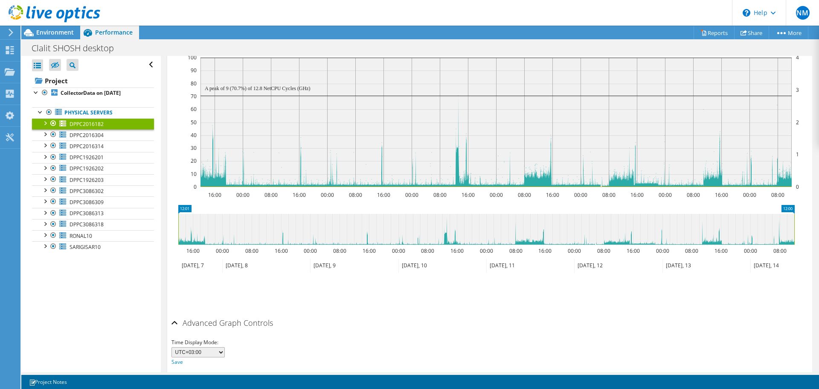
scroll to position [597, 0]
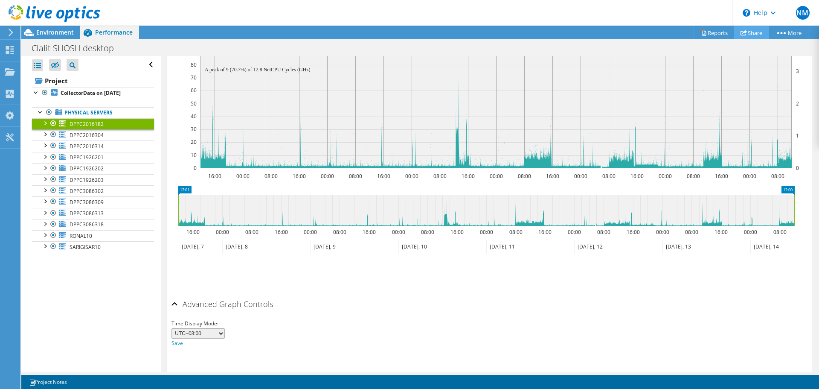
click at [748, 32] on link "Share" at bounding box center [751, 32] width 35 height 13
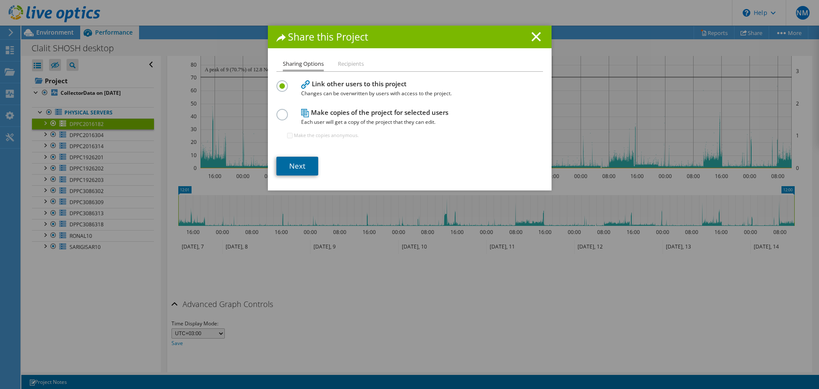
click at [291, 161] on link "Next" at bounding box center [297, 166] width 42 height 19
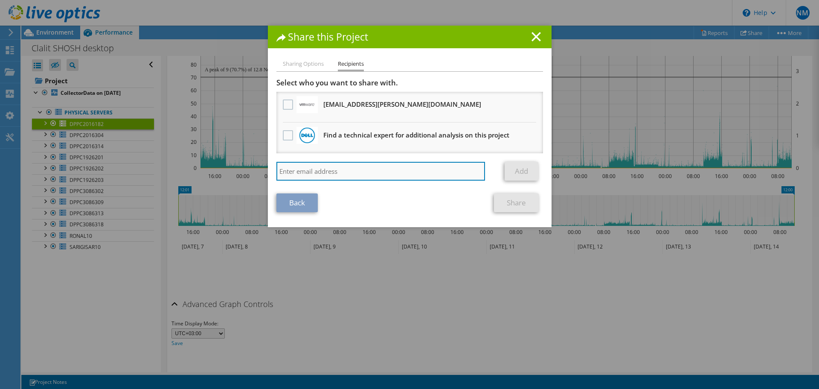
click at [358, 167] on input "search" at bounding box center [380, 171] width 209 height 19
drag, startPoint x: 327, startPoint y: 169, endPoint x: 357, endPoint y: 197, distance: 40.4
click at [329, 169] on input "[EMAIL_ADDRESS][PERSON_NAME][DOMAIN_NAME]" at bounding box center [380, 171] width 209 height 19
type input "[EMAIL_ADDRESS][PERSON_NAME][DOMAIN_NAME]"
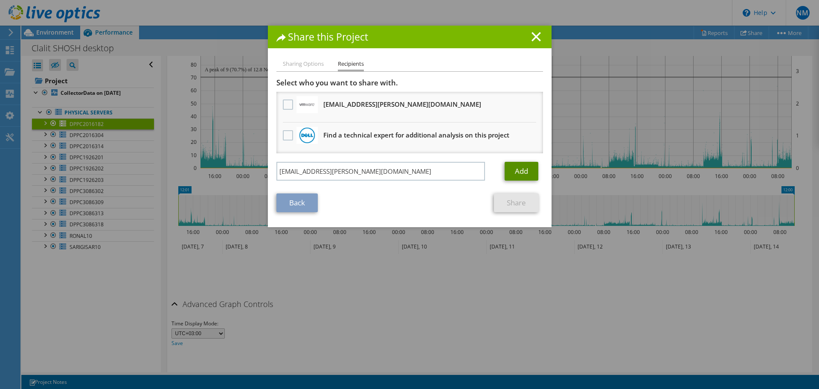
drag, startPoint x: 528, startPoint y: 174, endPoint x: 523, endPoint y: 175, distance: 5.3
click at [527, 174] on link "Add" at bounding box center [522, 171] width 34 height 19
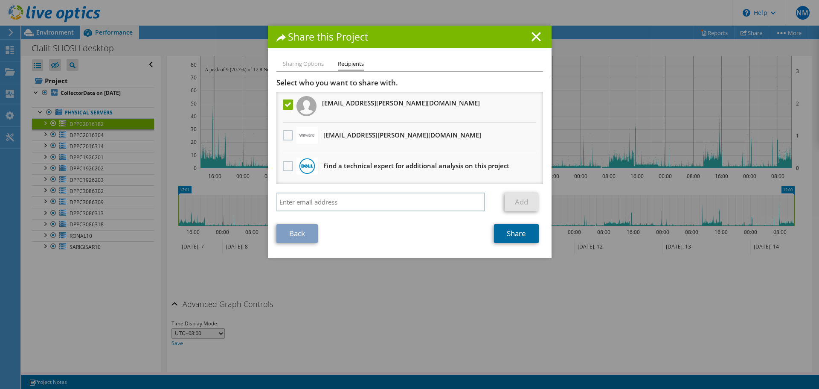
click at [518, 233] on link "Share" at bounding box center [516, 233] width 45 height 19
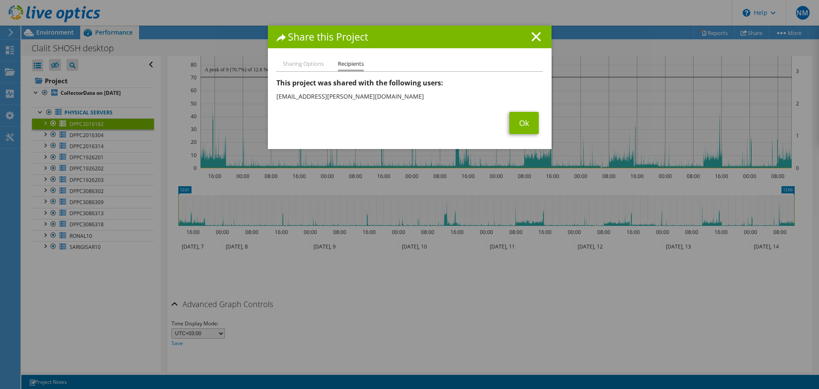
click at [290, 95] on li "[EMAIL_ADDRESS][PERSON_NAME][DOMAIN_NAME]" at bounding box center [409, 97] width 267 height 14
drag, startPoint x: 533, startPoint y: 38, endPoint x: 517, endPoint y: 37, distance: 16.2
click at [533, 38] on line at bounding box center [536, 36] width 9 height 9
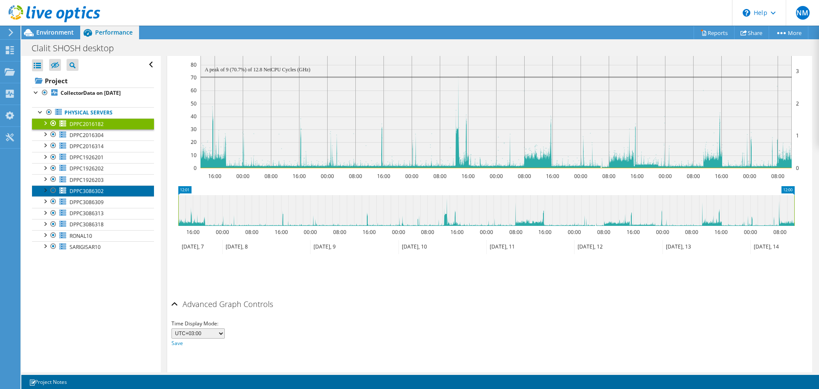
click at [88, 193] on span "DPPC3086302" at bounding box center [87, 190] width 34 height 7
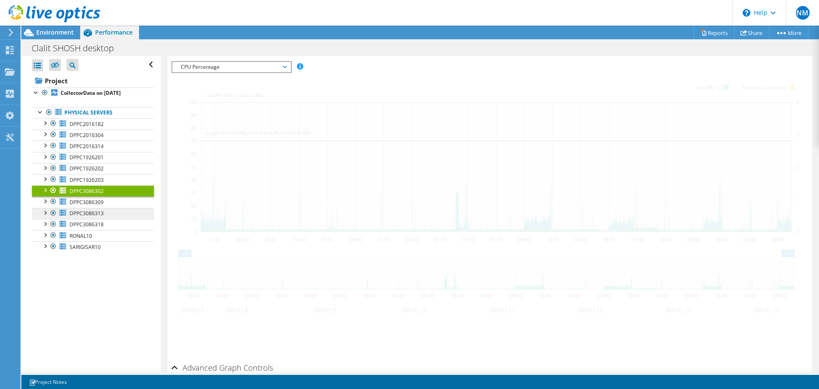
scroll to position [210, 0]
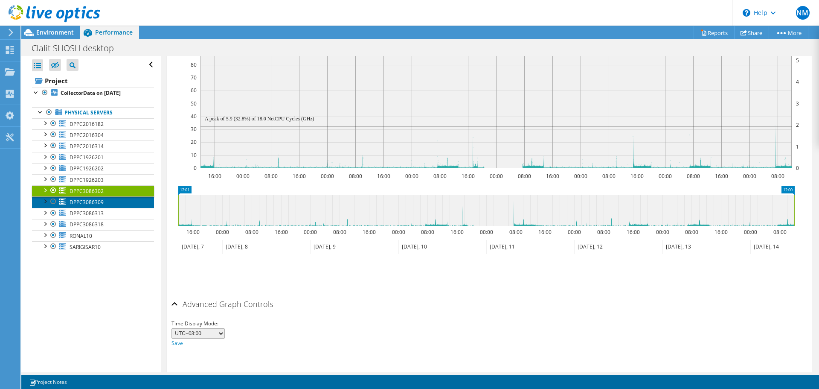
click at [80, 202] on span "DPPC3086309" at bounding box center [87, 201] width 34 height 7
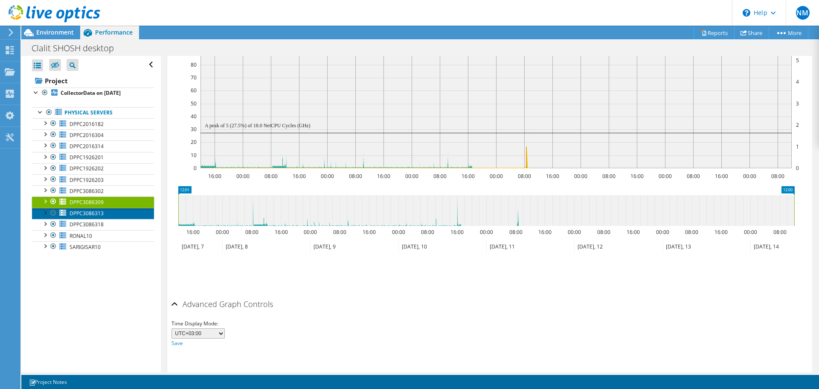
click at [92, 214] on span "DPPC3086313" at bounding box center [87, 212] width 34 height 7
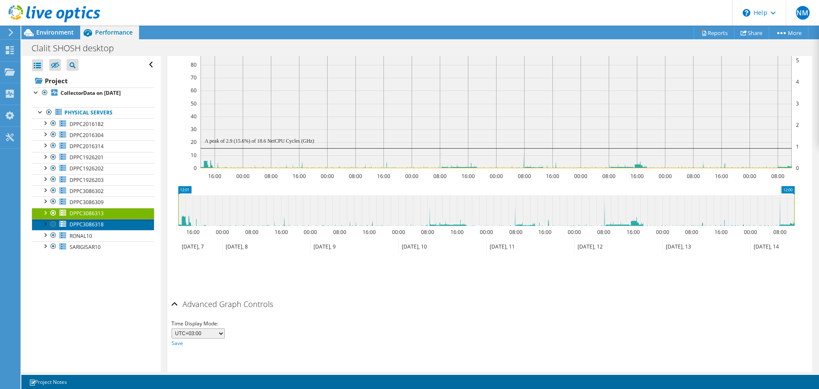
click at [99, 220] on link "DPPC3086318" at bounding box center [93, 224] width 122 height 11
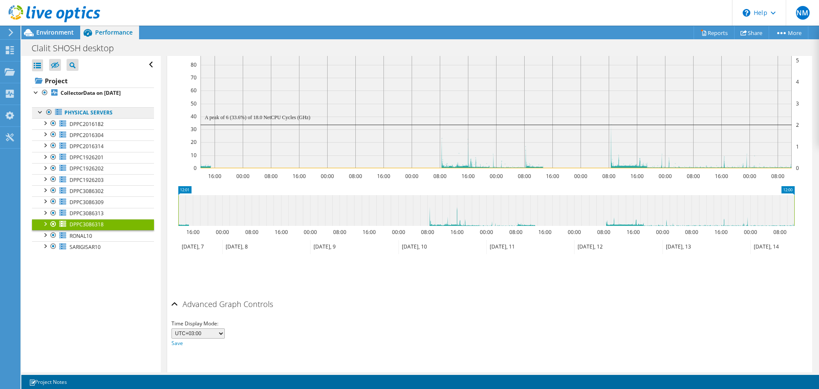
click at [91, 115] on link "Physical Servers" at bounding box center [93, 112] width 122 height 11
click at [81, 95] on b "CollectorData on [DATE]" at bounding box center [91, 92] width 60 height 7
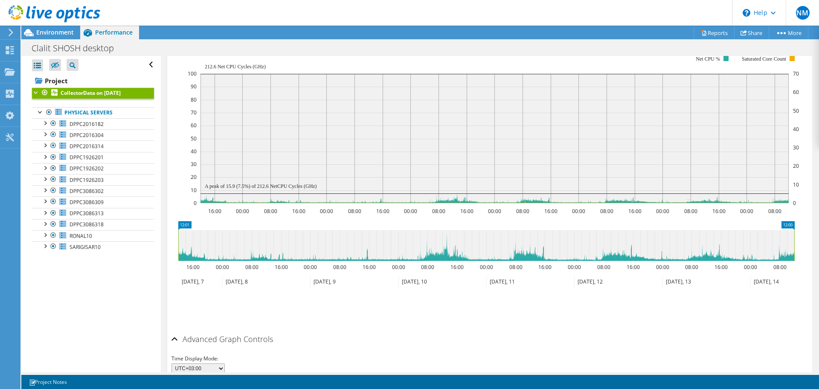
scroll to position [241, 0]
